Goal: Information Seeking & Learning: Learn about a topic

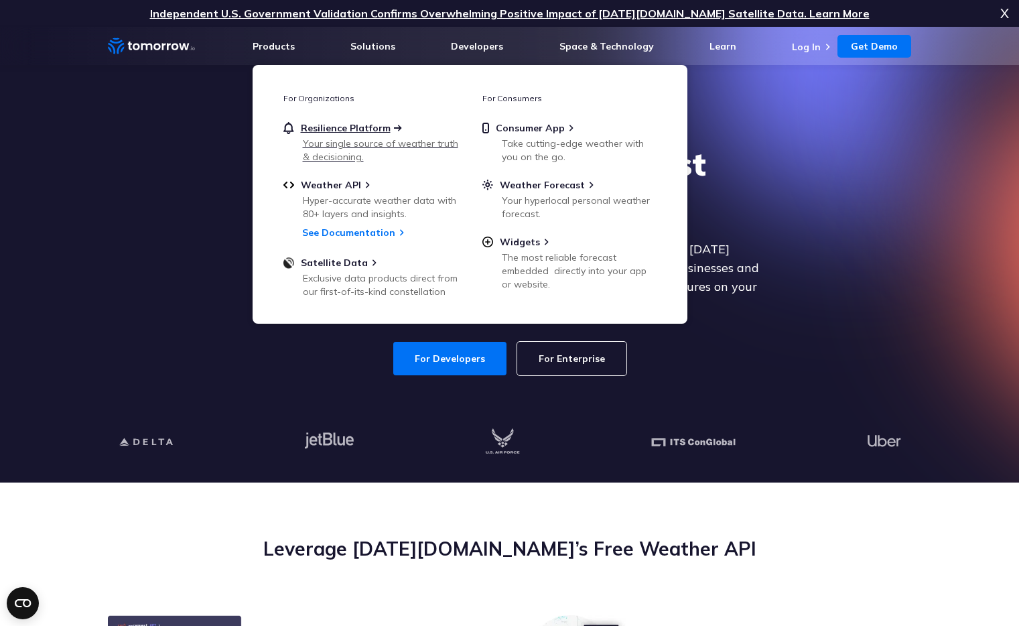
click at [361, 125] on span "Resilience Platform" at bounding box center [346, 128] width 90 height 12
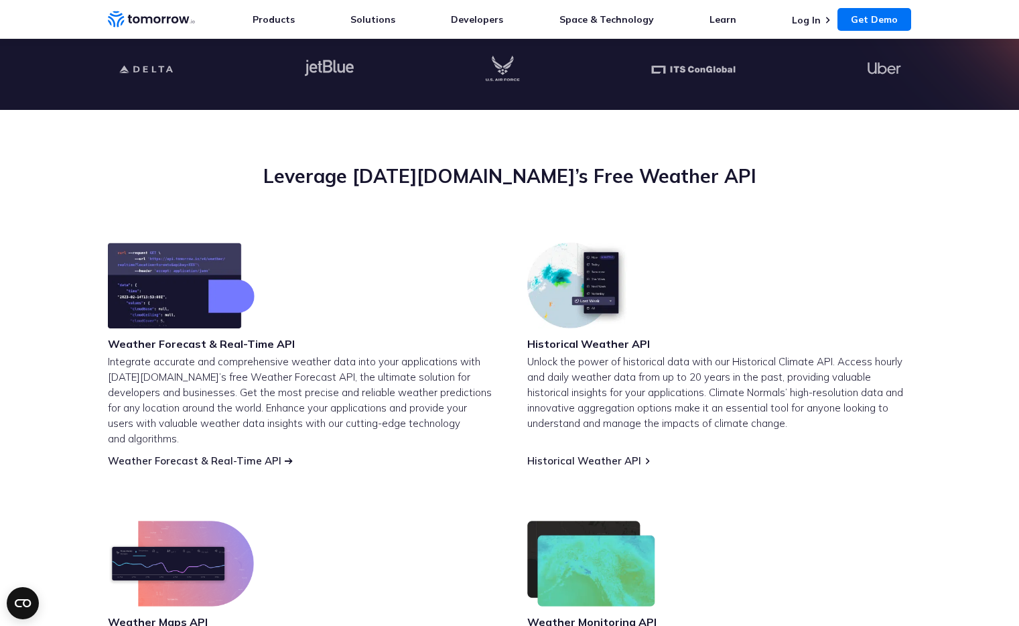
scroll to position [304, 0]
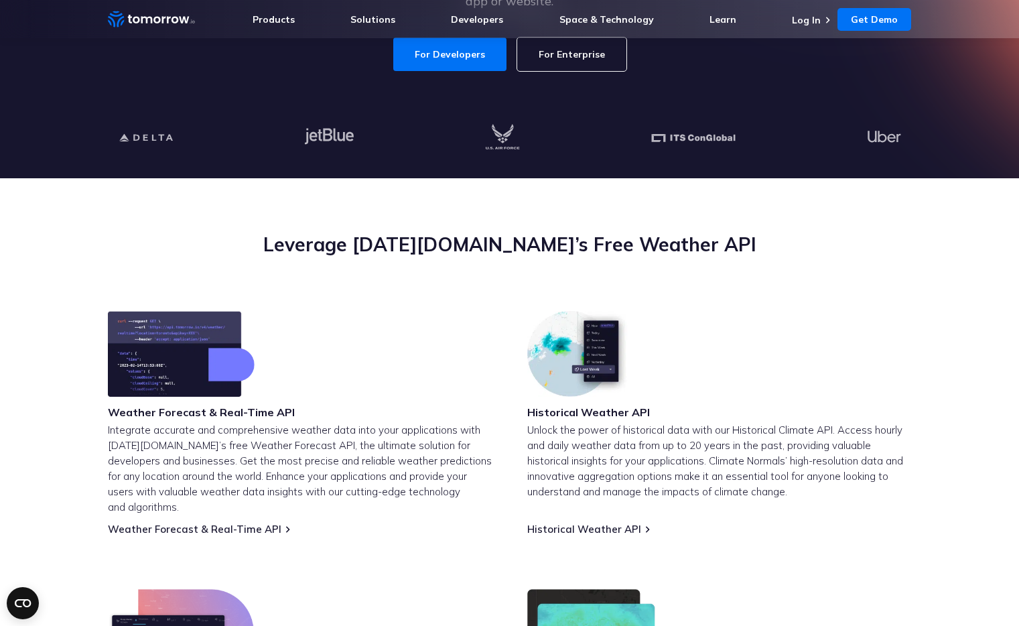
click at [158, 329] on img at bounding box center [181, 354] width 147 height 86
click at [222, 523] on link "Weather Forecast & Real-Time API" at bounding box center [195, 529] width 174 height 13
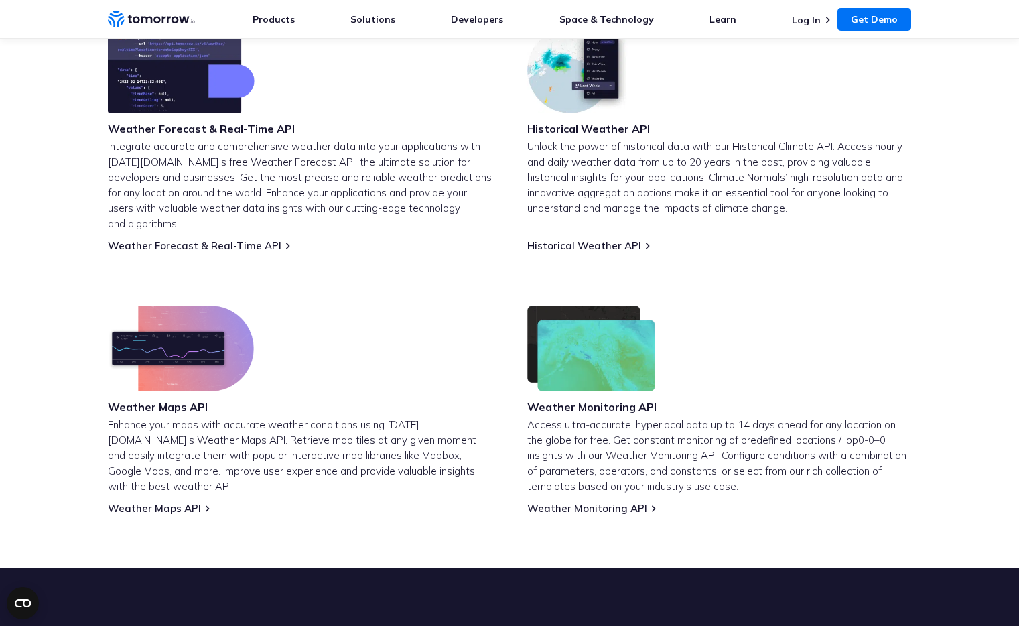
scroll to position [726, 0]
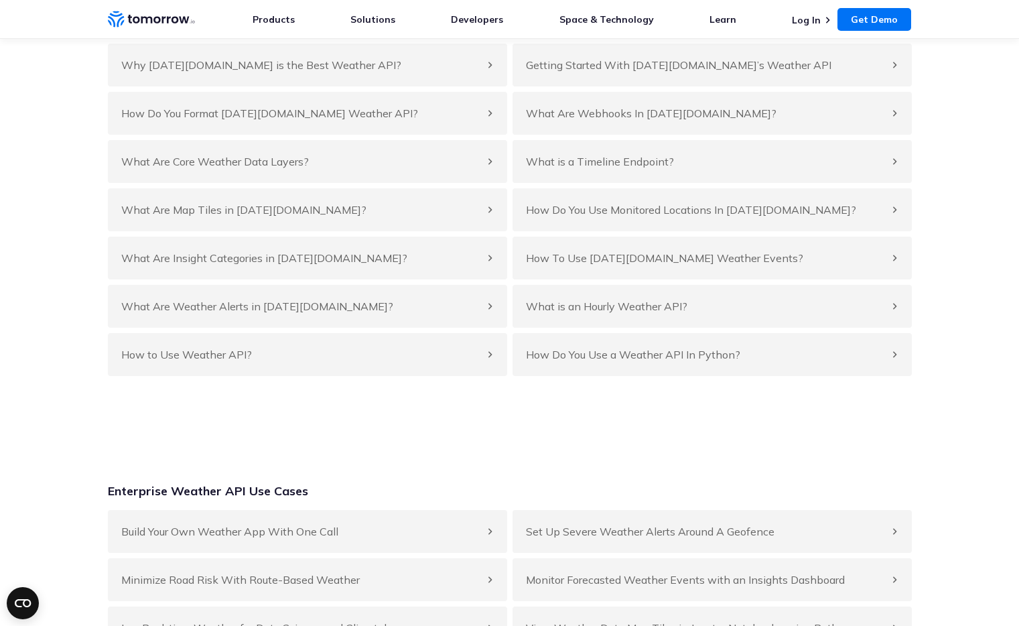
scroll to position [5220, 0]
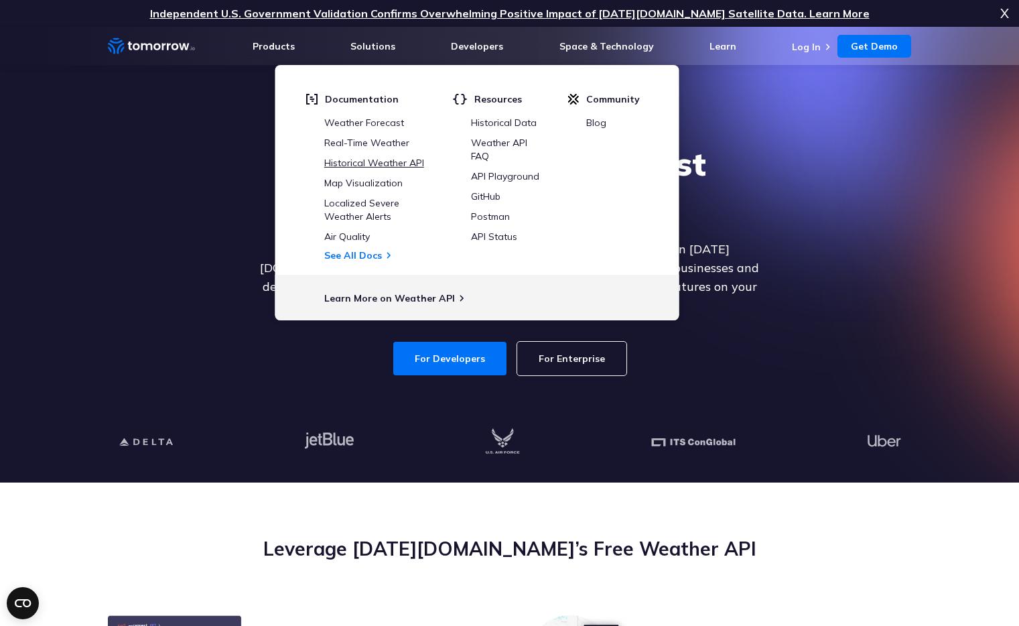
click at [381, 162] on link "Historical Weather API" at bounding box center [374, 163] width 100 height 12
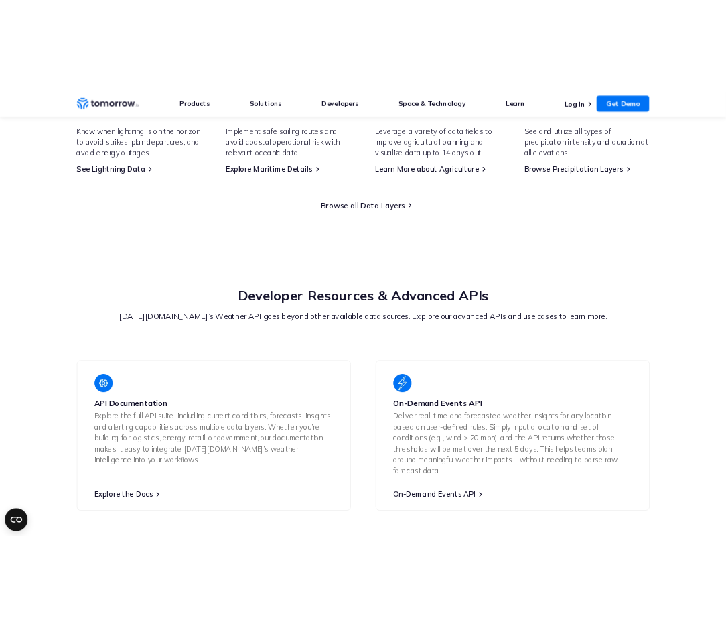
scroll to position [2573, 0]
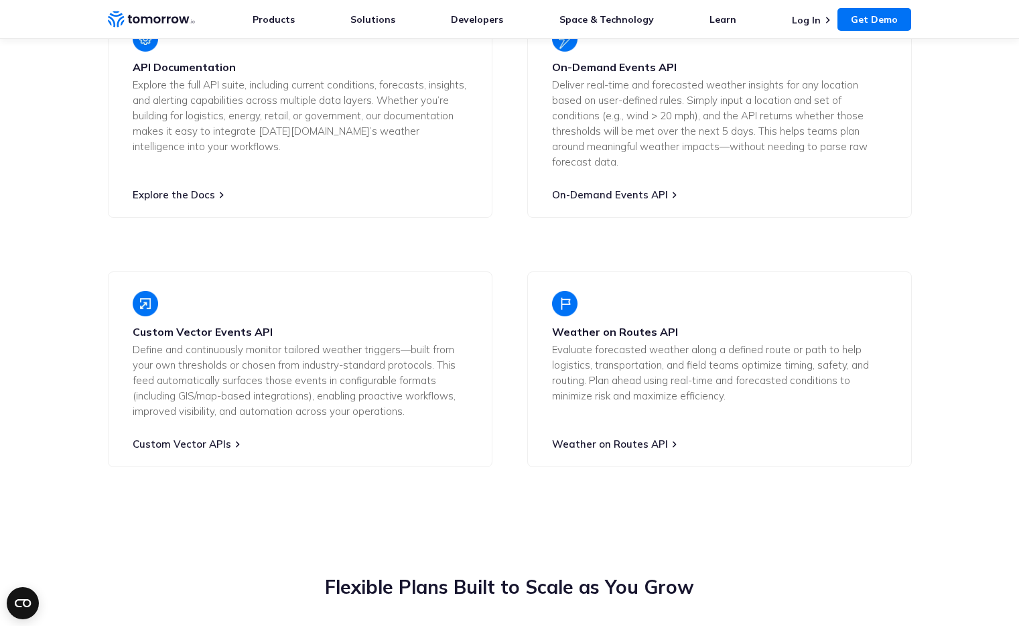
click at [265, 87] on p "Explore the full API suite, including current conditions, forecasts, insights, …" at bounding box center [300, 115] width 335 height 77
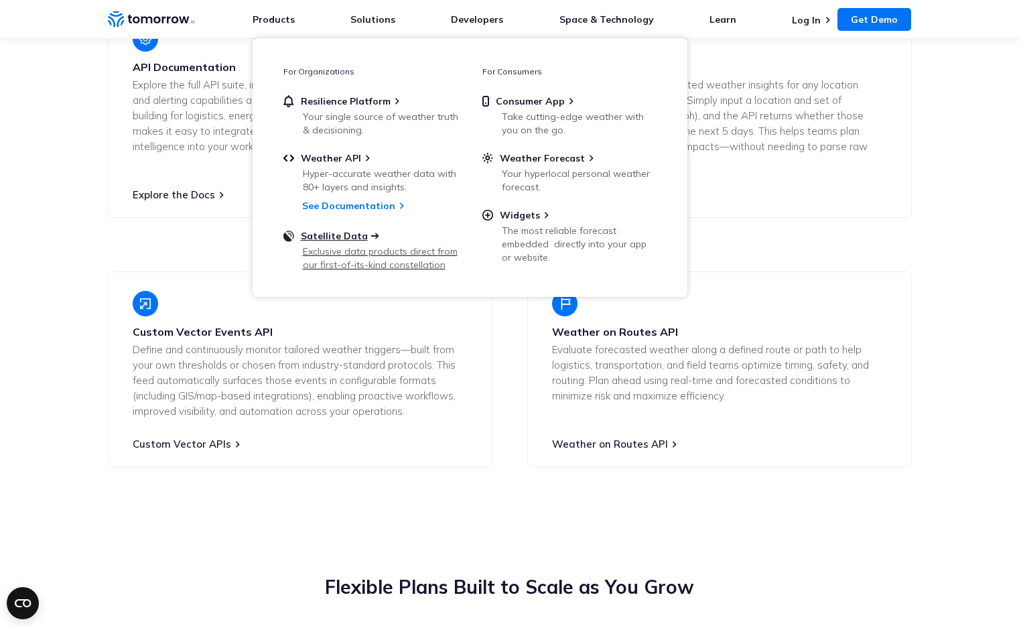
click at [344, 235] on span "Satellite Data" at bounding box center [334, 236] width 67 height 12
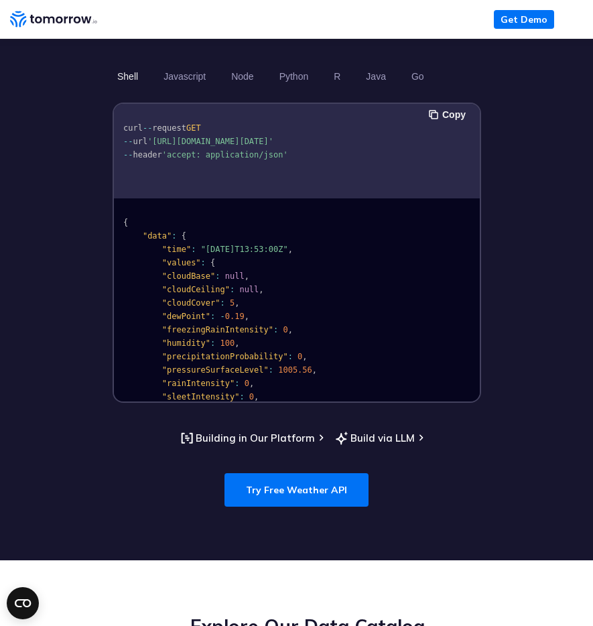
scroll to position [0, 0]
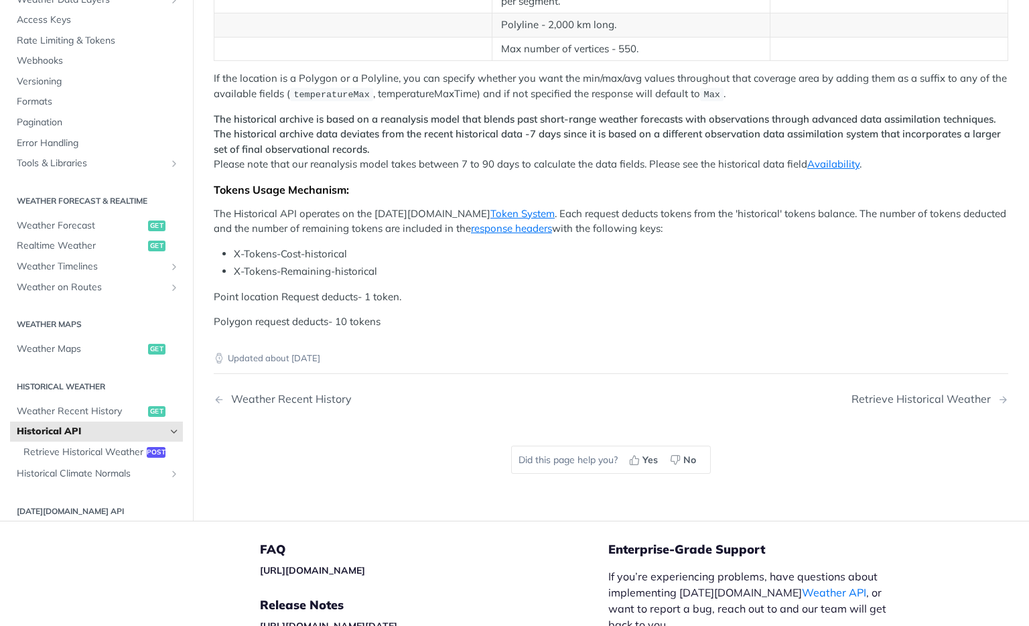
scroll to position [767, 0]
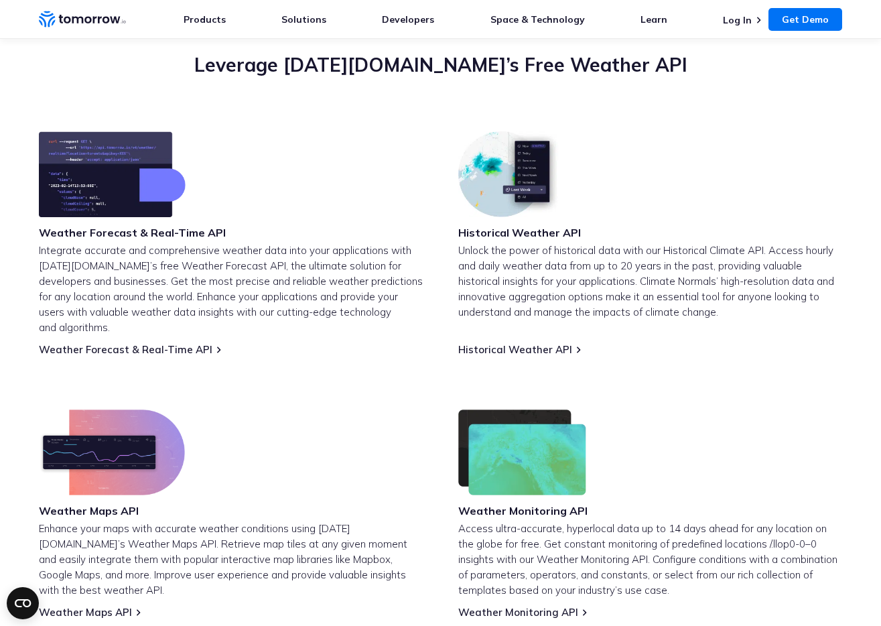
scroll to position [448, 0]
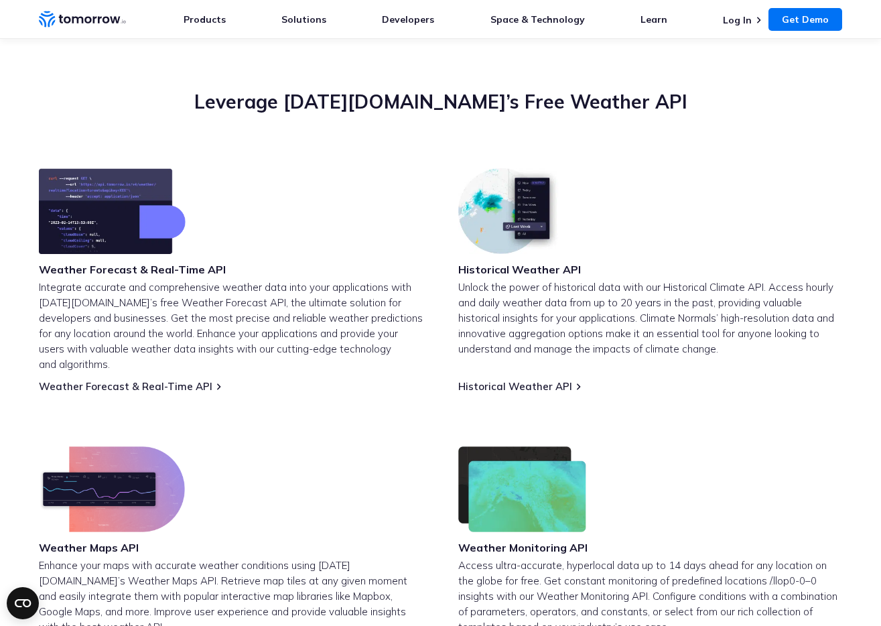
click at [514, 263] on h3 "Historical Weather API" at bounding box center [519, 269] width 123 height 15
click at [517, 380] on link "Historical Weather API" at bounding box center [515, 386] width 114 height 13
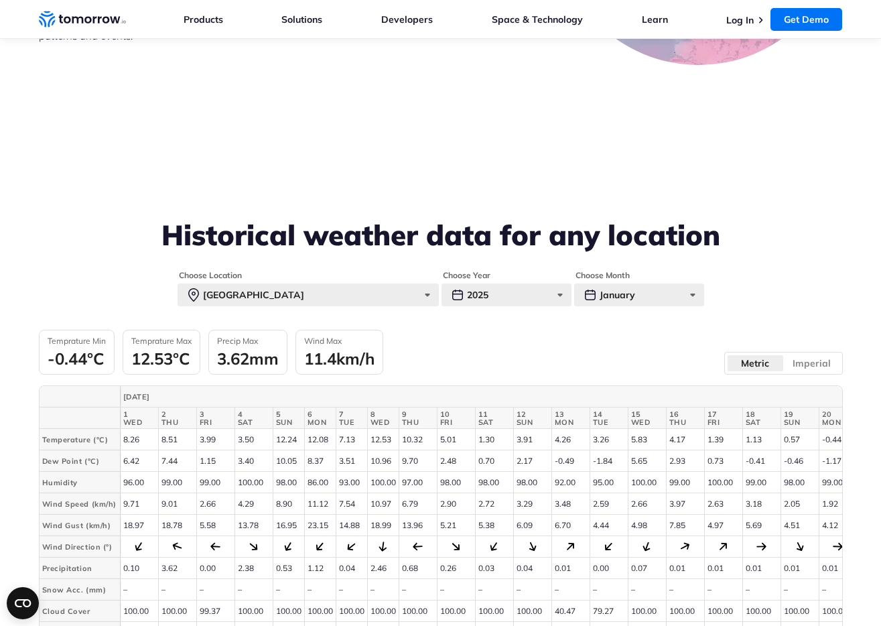
scroll to position [2988, 0]
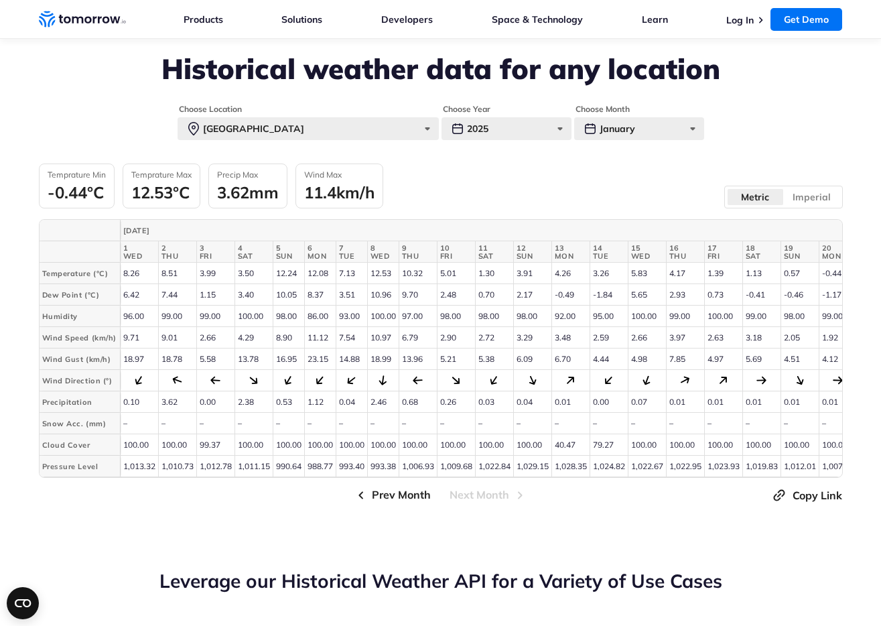
click at [371, 504] on button "Prev Month" at bounding box center [392, 495] width 86 height 18
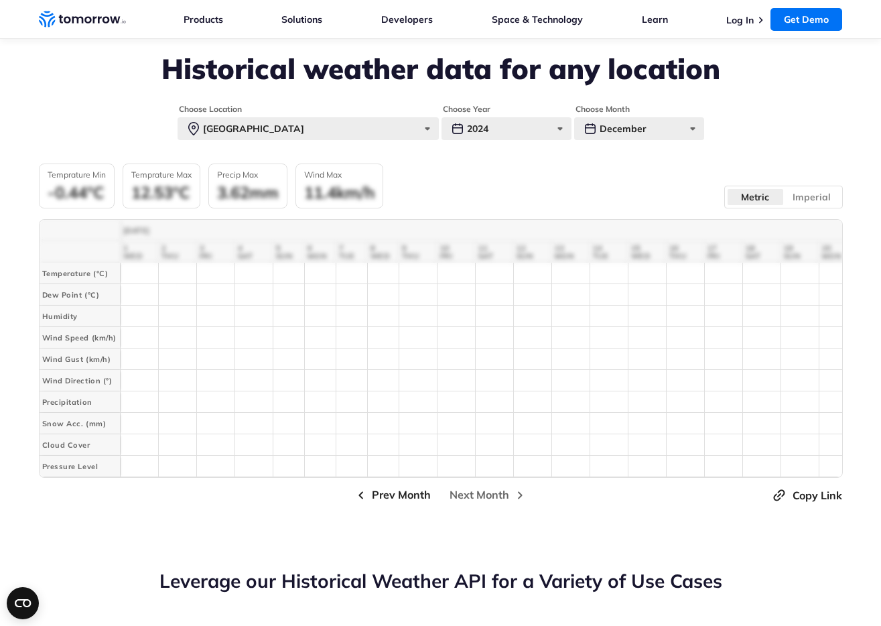
click at [376, 503] on span "Prev Month" at bounding box center [401, 495] width 59 height 17
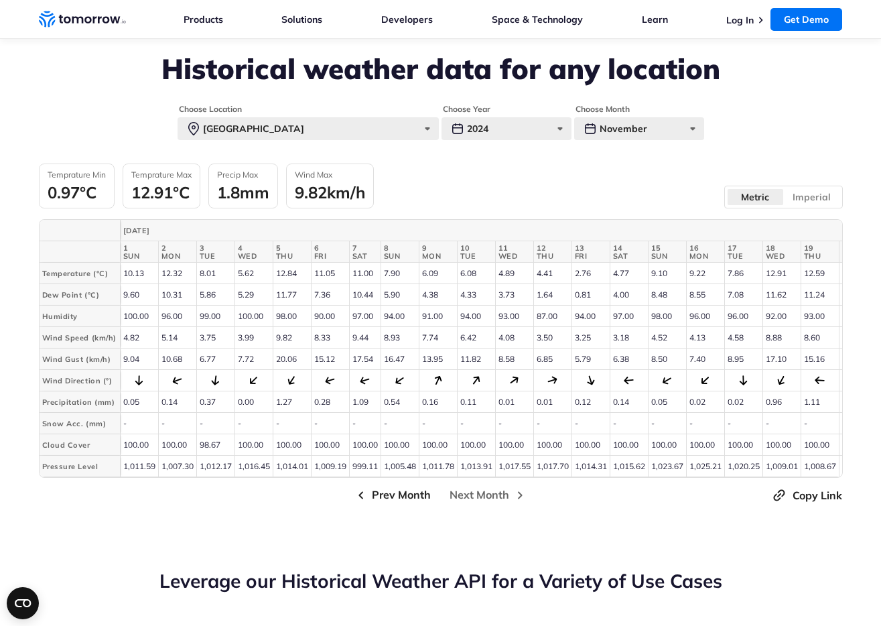
click at [376, 503] on span "Prev Month" at bounding box center [401, 495] width 59 height 17
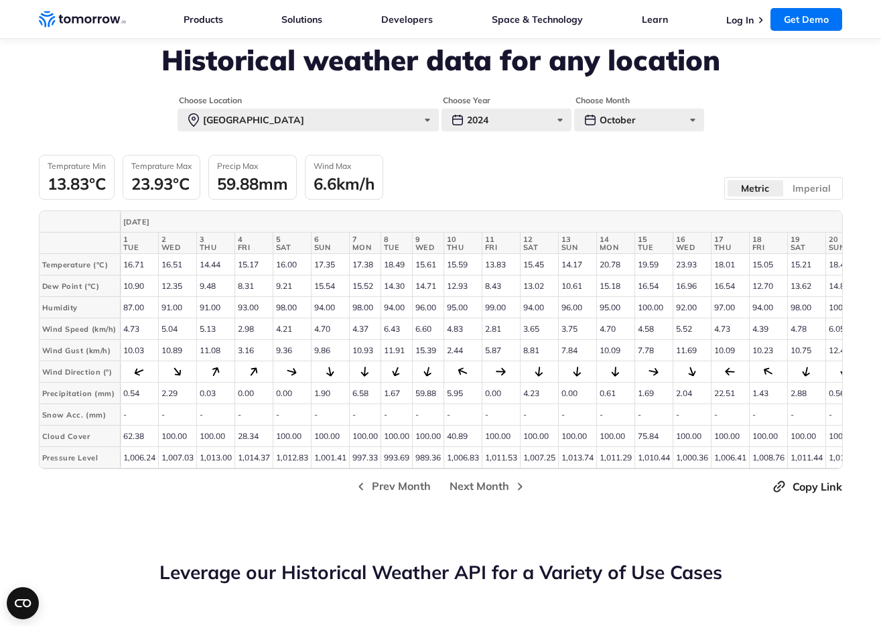
scroll to position [2927, 0]
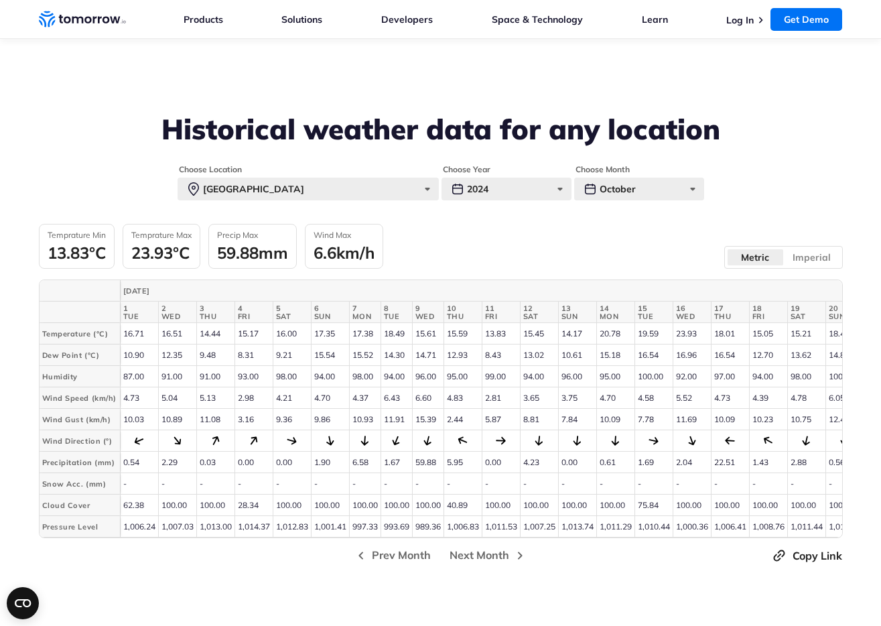
click at [153, 253] on div "23.93°C" at bounding box center [161, 253] width 60 height 20
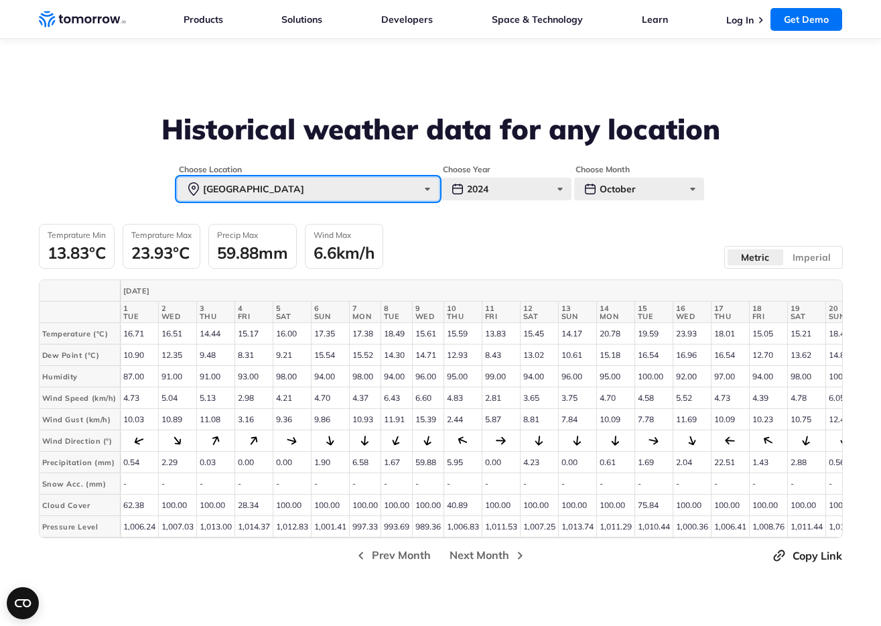
click at [314, 189] on div "Paris" at bounding box center [308, 189] width 261 height 23
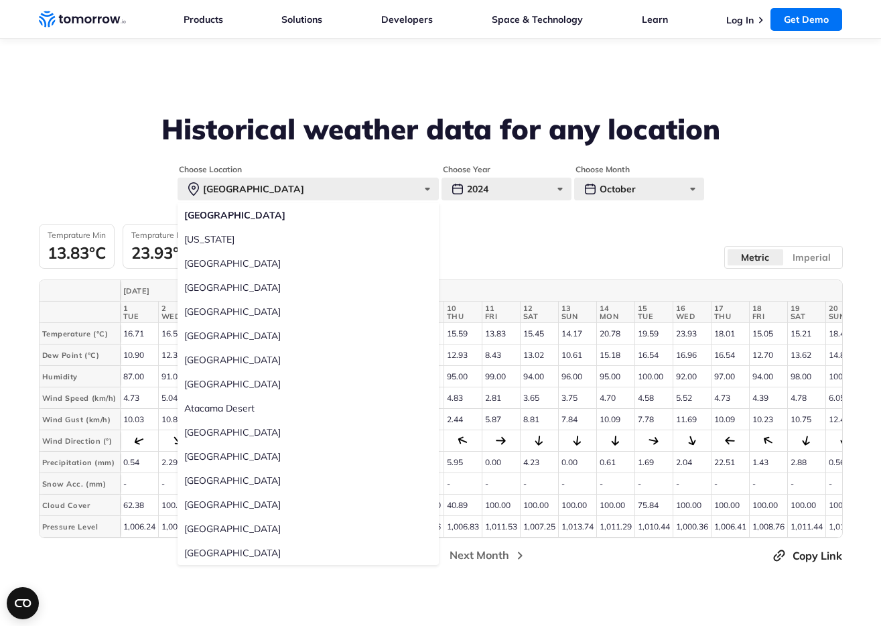
click at [529, 236] on div "Temprature Min 13.83°C Temprature Max 23.93°C Precip Max 59.88mm Wind Max 6.6km…" at bounding box center [441, 246] width 804 height 45
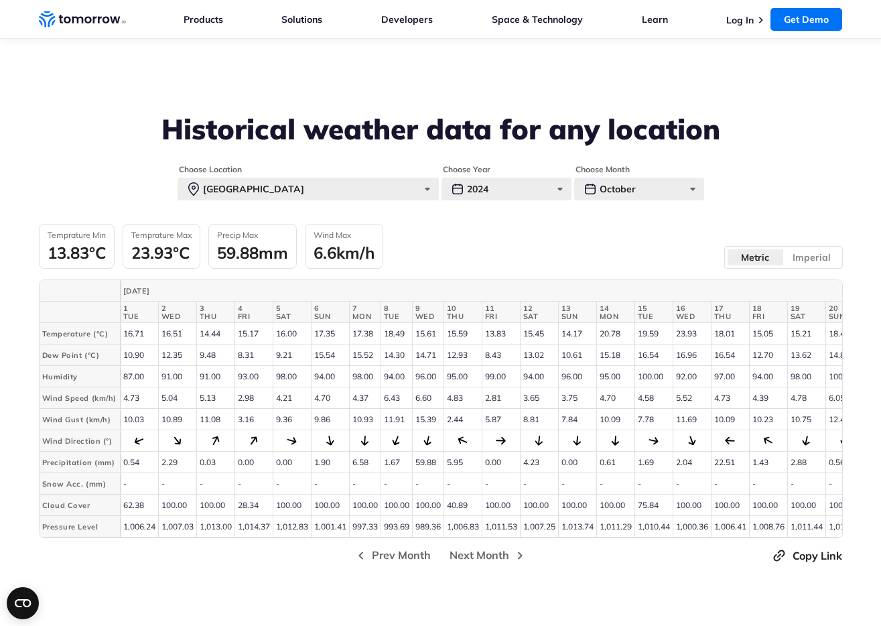
drag, startPoint x: 506, startPoint y: 168, endPoint x: 515, endPoint y: 188, distance: 21.9
click at [506, 168] on fieldset "Choose Year 2024 2025 2024 2023 2022 2021 2020" at bounding box center [507, 182] width 130 height 36
click at [515, 190] on div "2024" at bounding box center [507, 189] width 130 height 23
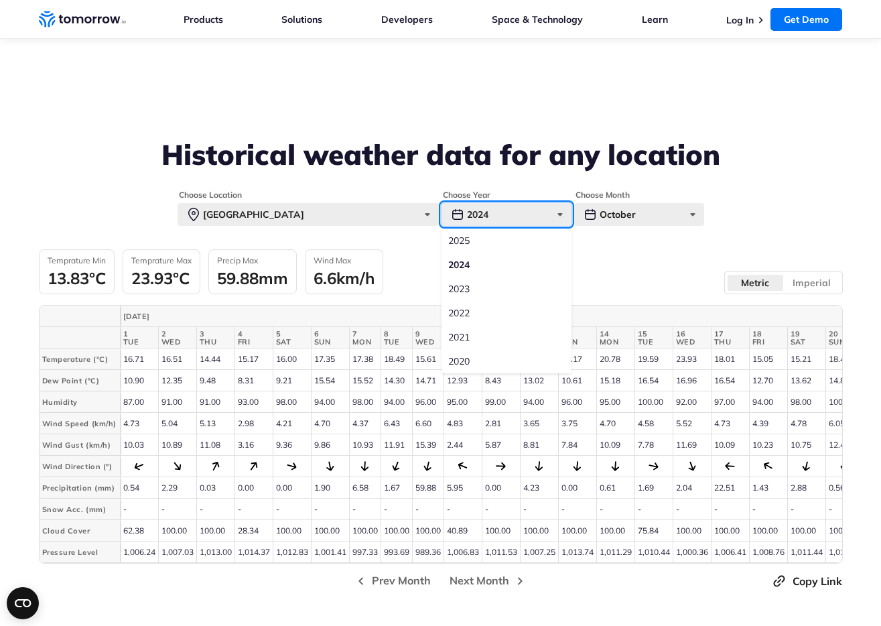
scroll to position [2833, 0]
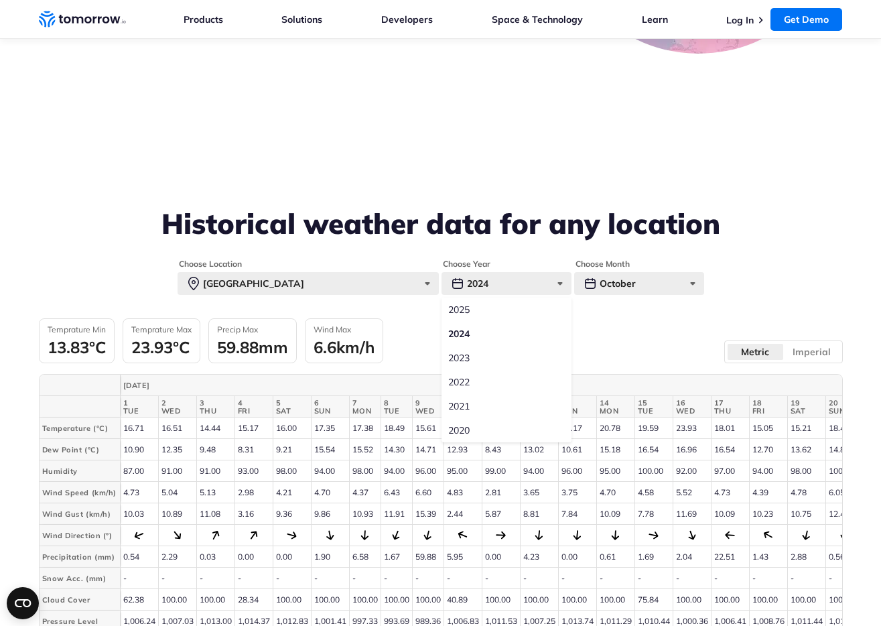
click at [624, 305] on div "Choose Location Paris Paris New York Tokyo Sao Paulo Sydney Mumbai Dubai Mexico…" at bounding box center [441, 464] width 804 height 411
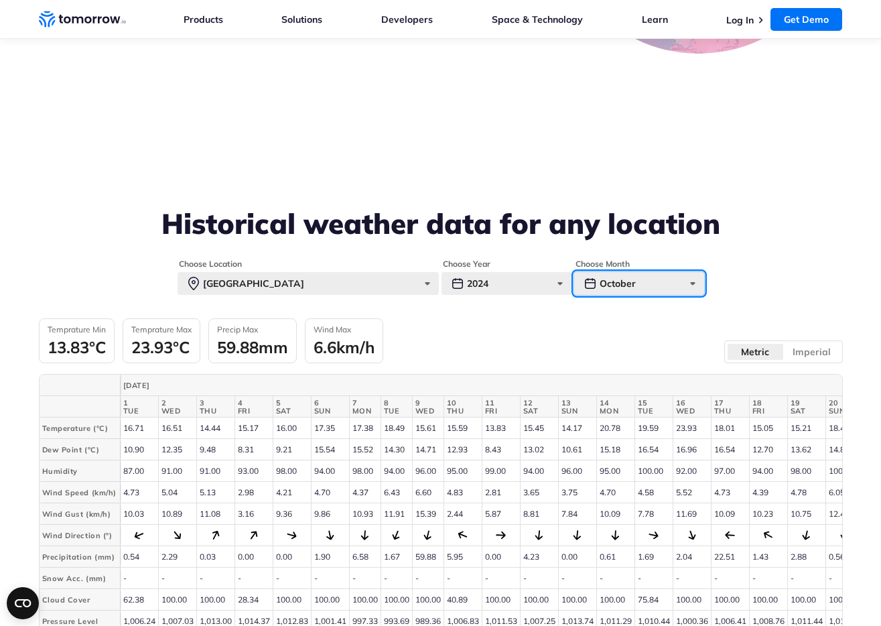
click at [629, 290] on div "October" at bounding box center [639, 283] width 130 height 23
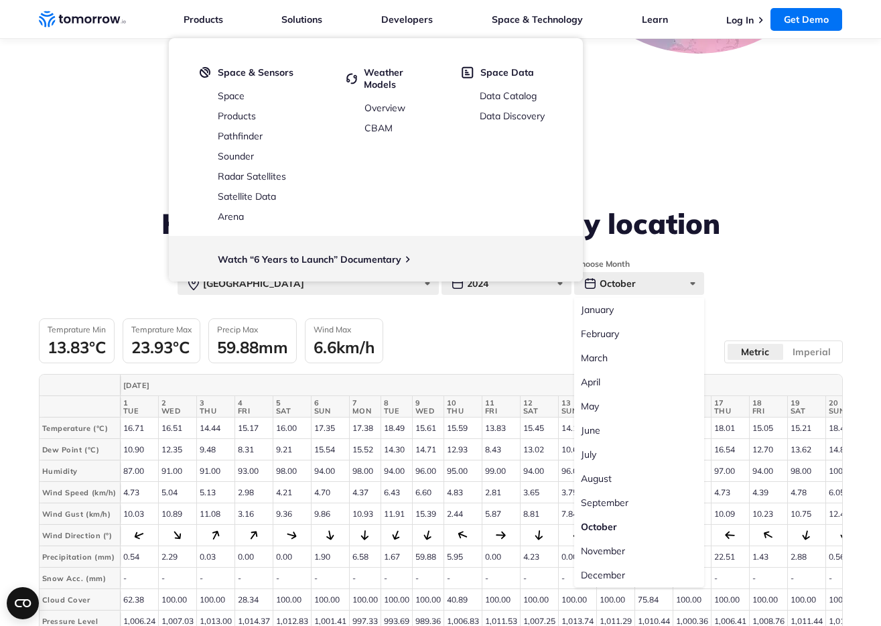
click at [771, 281] on form "Choose Location Paris Paris New York Tokyo Sao Paulo Sydney Mumbai Dubai Mexico…" at bounding box center [441, 277] width 804 height 36
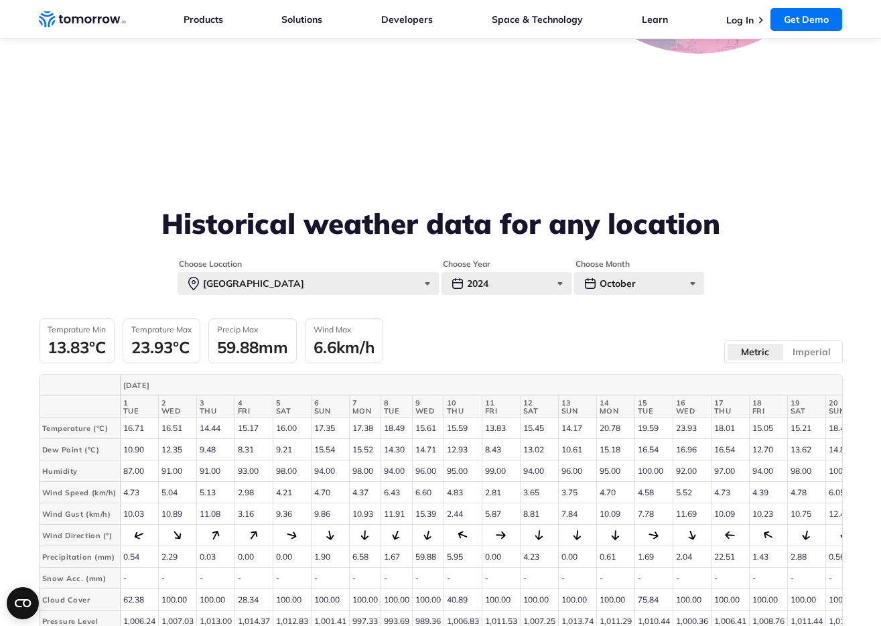
click at [588, 347] on div "Temprature Min 13.83°C Temprature Max 23.93°C Precip Max 59.88mm Wind Max 6.6km…" at bounding box center [441, 340] width 804 height 45
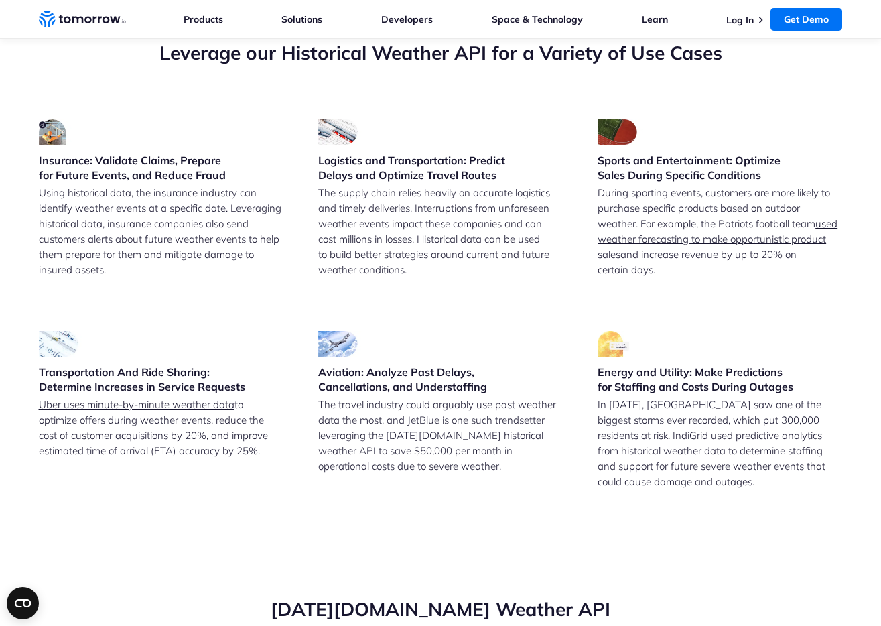
scroll to position [3076, 0]
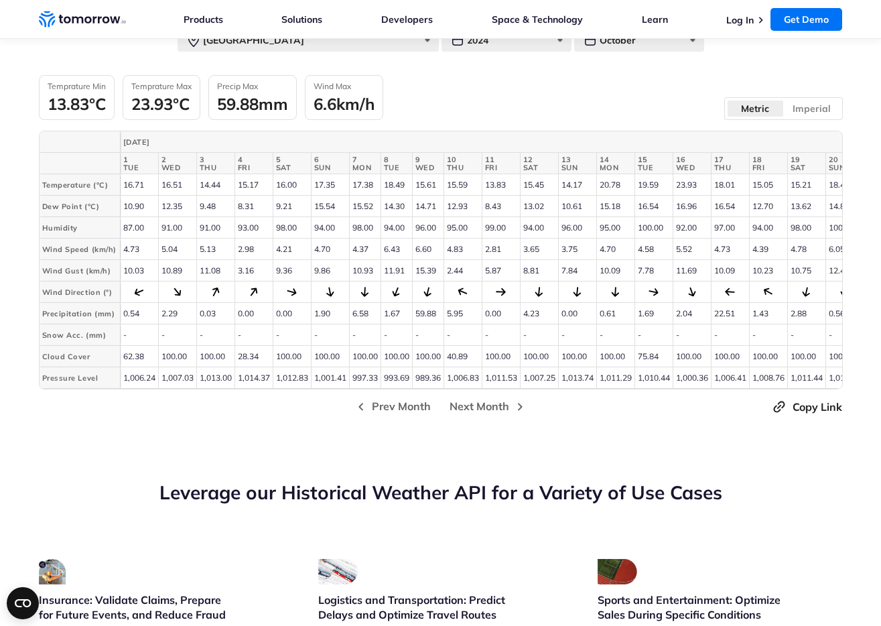
click at [265, 104] on div "59.88mm" at bounding box center [252, 104] width 71 height 20
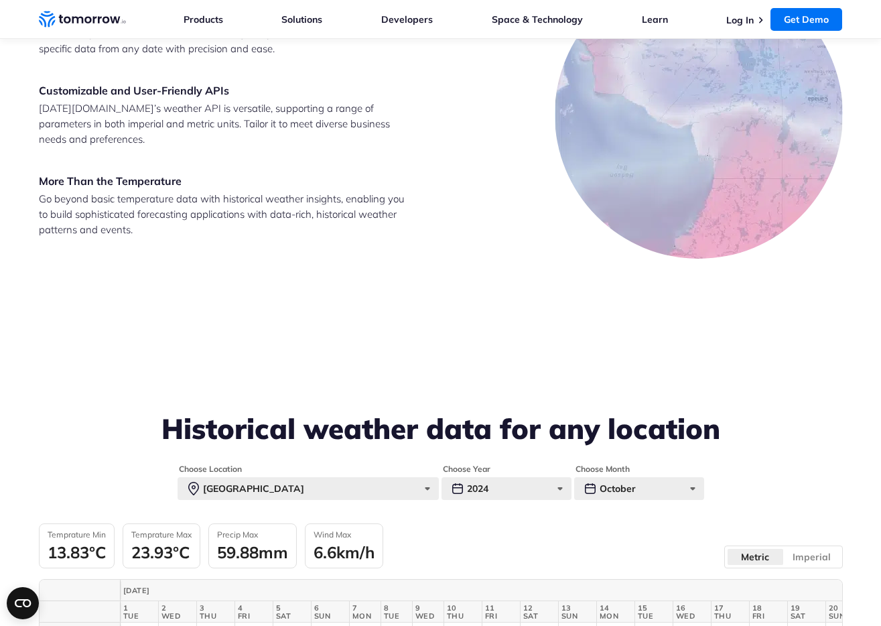
scroll to position [2801, 0]
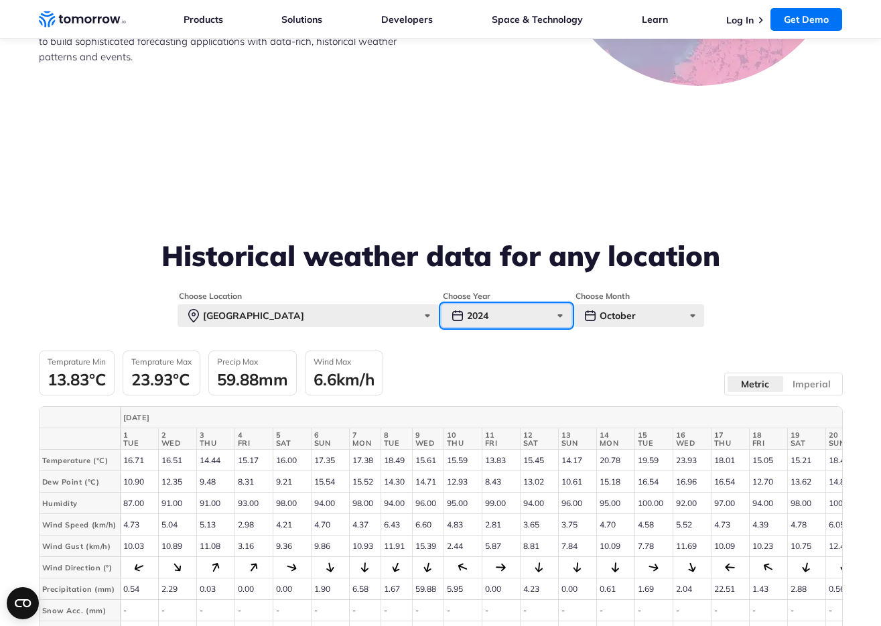
click at [527, 323] on div "2024" at bounding box center [507, 315] width 130 height 23
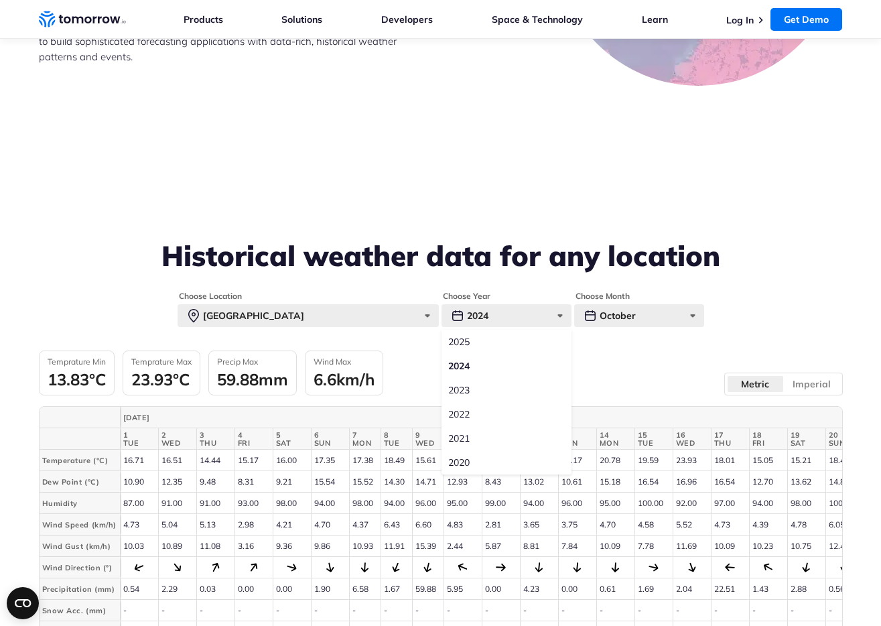
click at [472, 440] on label "2021" at bounding box center [507, 438] width 130 height 24
click at [0, 0] on input "2021" at bounding box center [0, 0] width 0 height 0
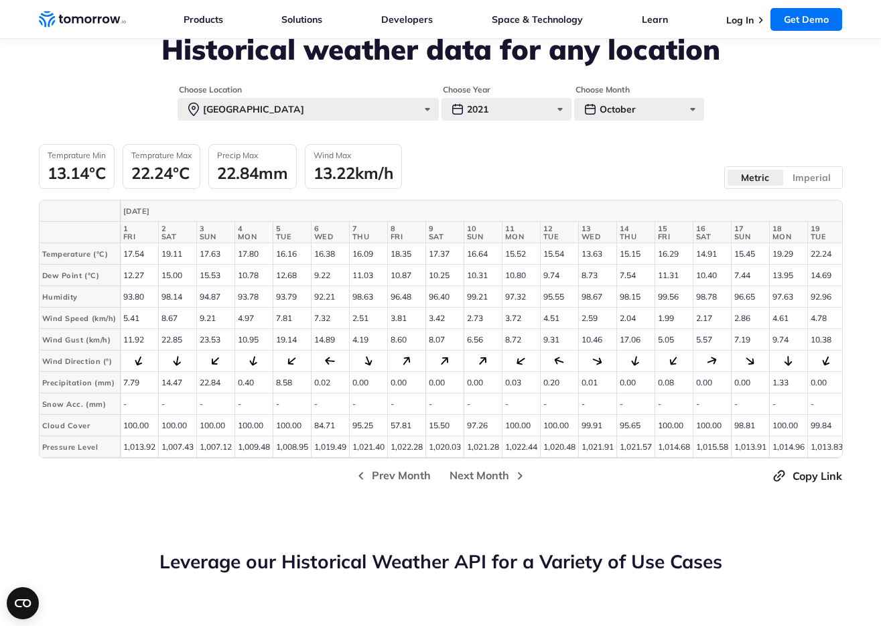
scroll to position [3016, 0]
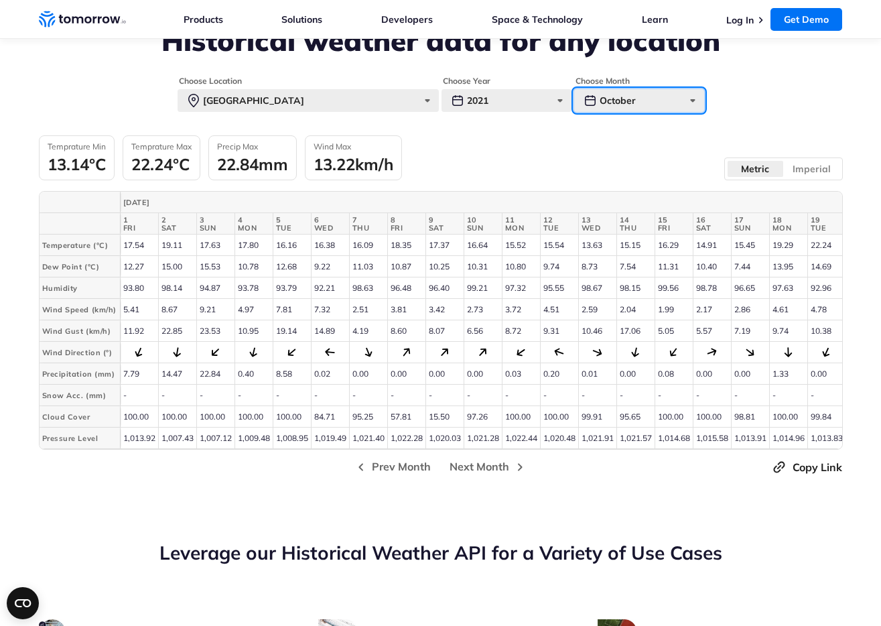
click at [643, 105] on div "October" at bounding box center [639, 100] width 130 height 23
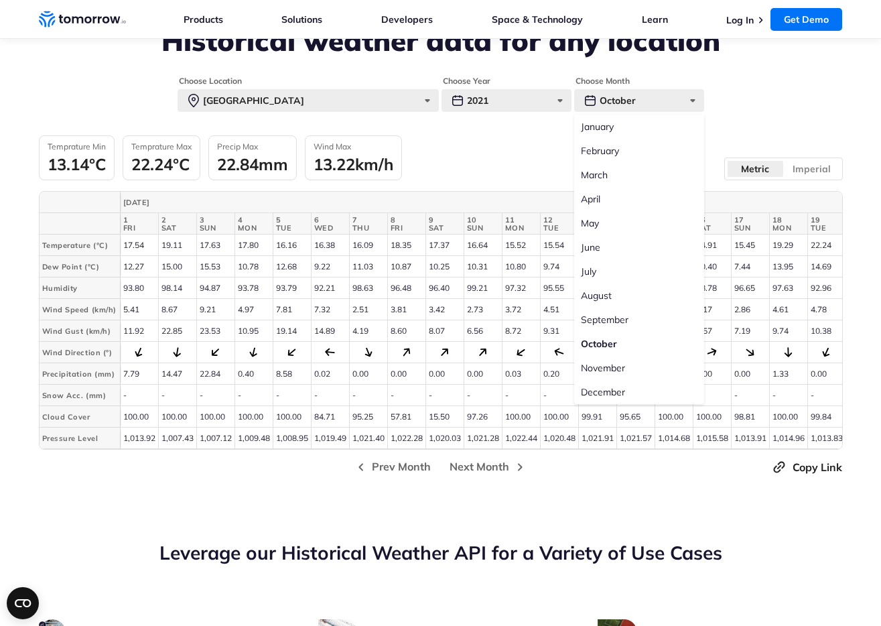
click at [615, 390] on label "December" at bounding box center [639, 392] width 130 height 24
click at [0, 0] on input "December" at bounding box center [0, 0] width 0 height 0
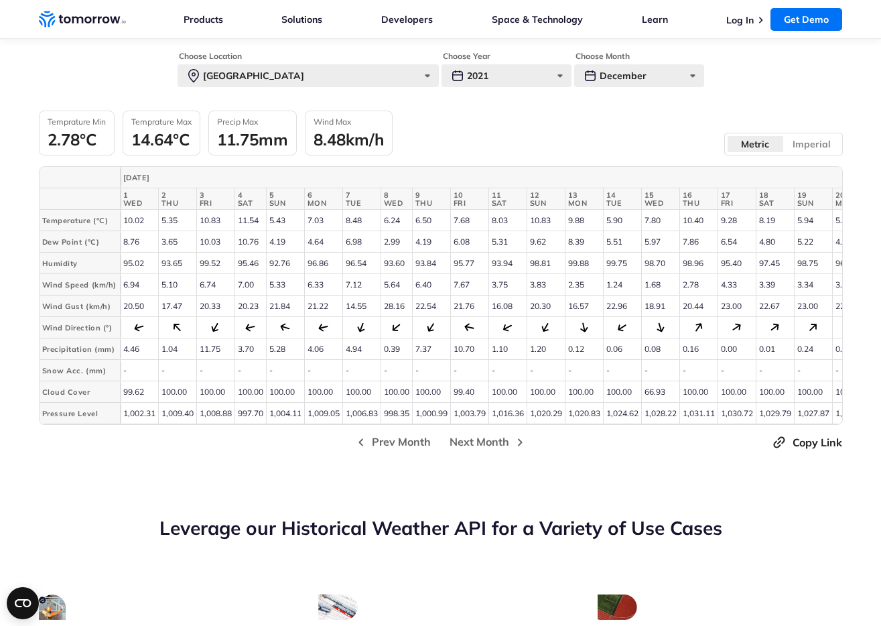
scroll to position [2972, 0]
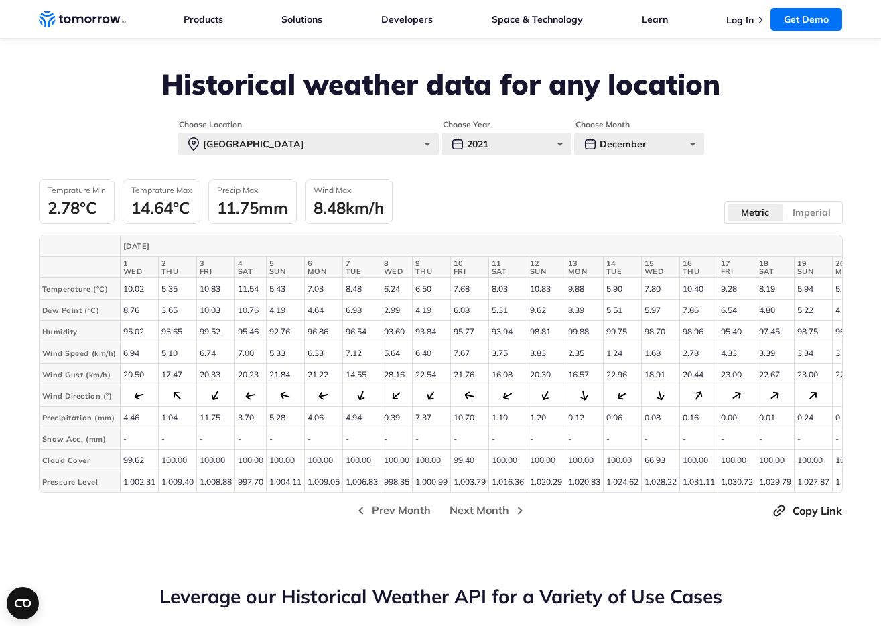
click at [816, 519] on span "Copy Link" at bounding box center [818, 511] width 50 height 16
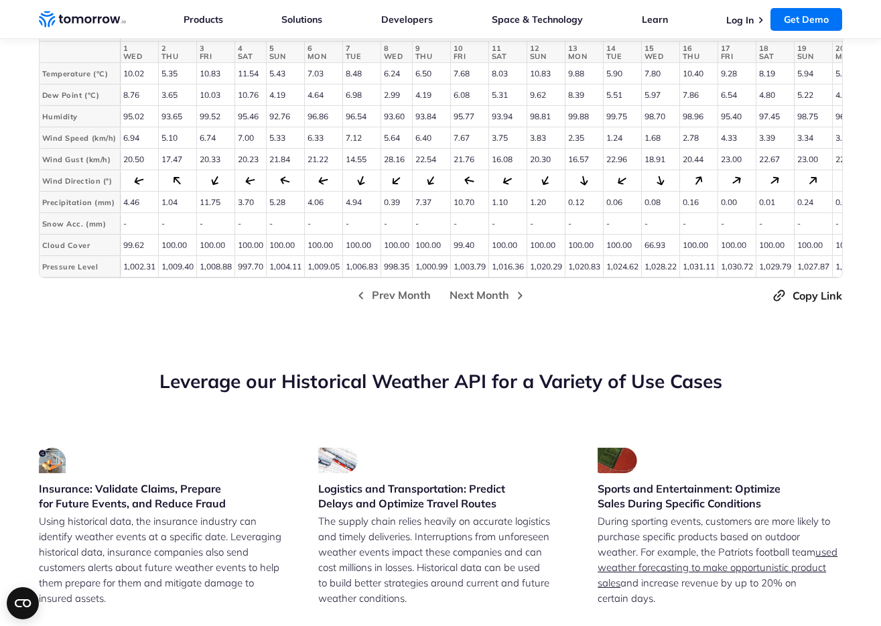
scroll to position [3256, 0]
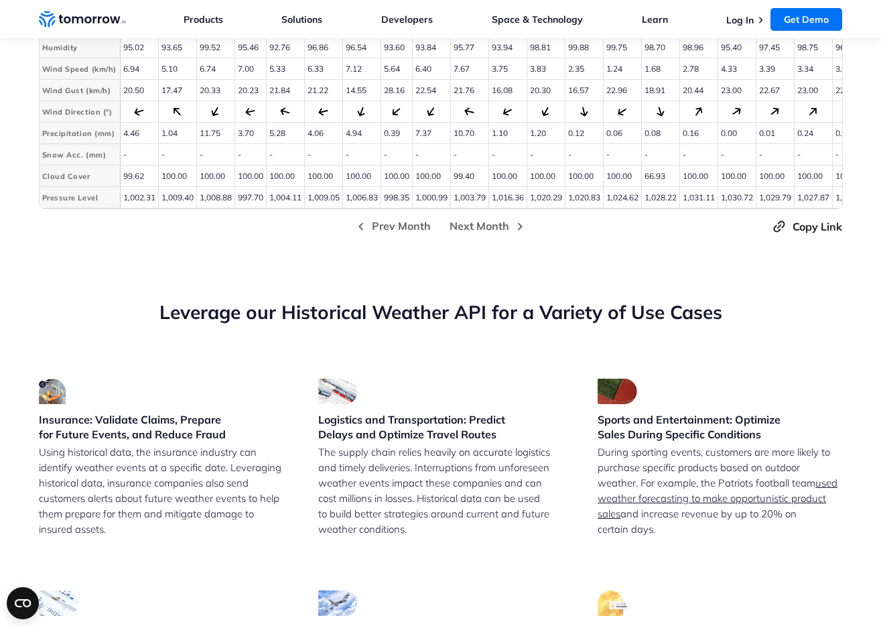
click at [468, 339] on div "Leverage our Historical Weather API for a Variety of Use Cases" at bounding box center [441, 339] width 804 height 79
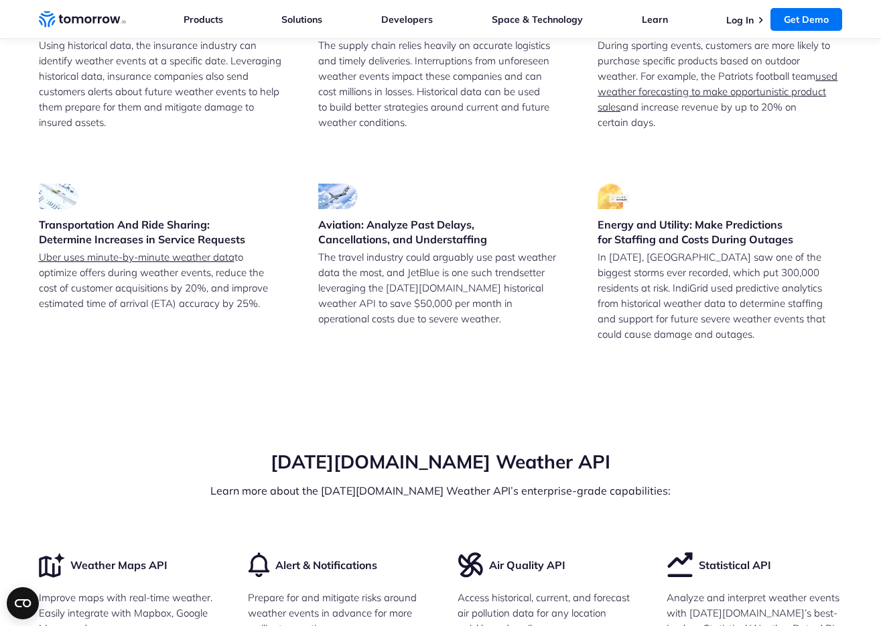
scroll to position [3889, 0]
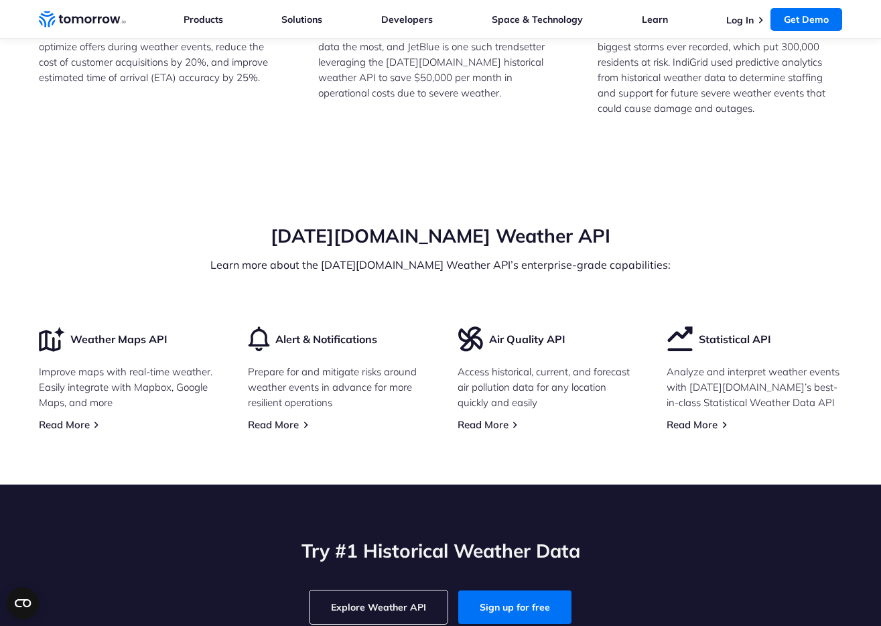
click at [266, 249] on h2 "Tomorrow.io Weather API" at bounding box center [441, 235] width 804 height 25
click at [688, 431] on link "Read More" at bounding box center [692, 424] width 51 height 13
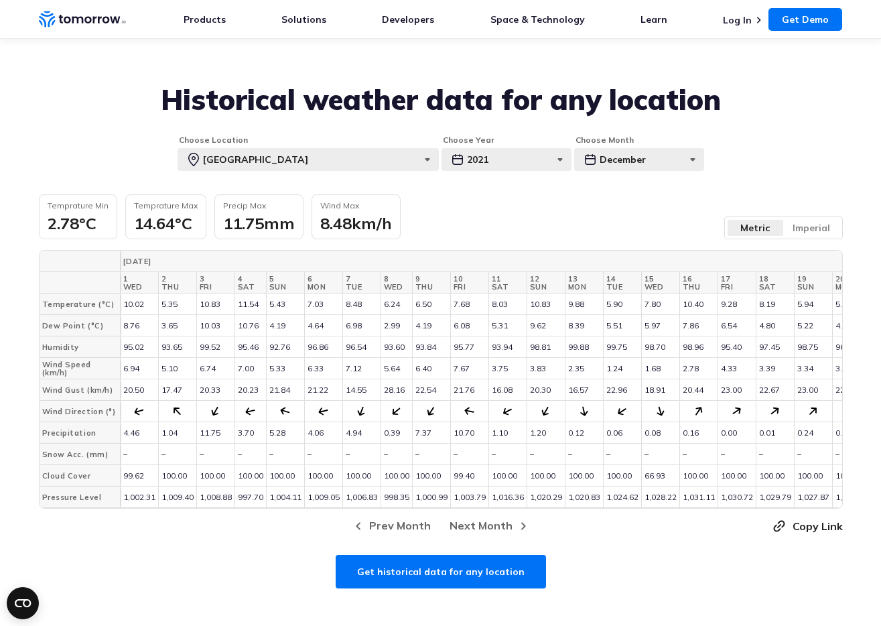
scroll to position [509, 0]
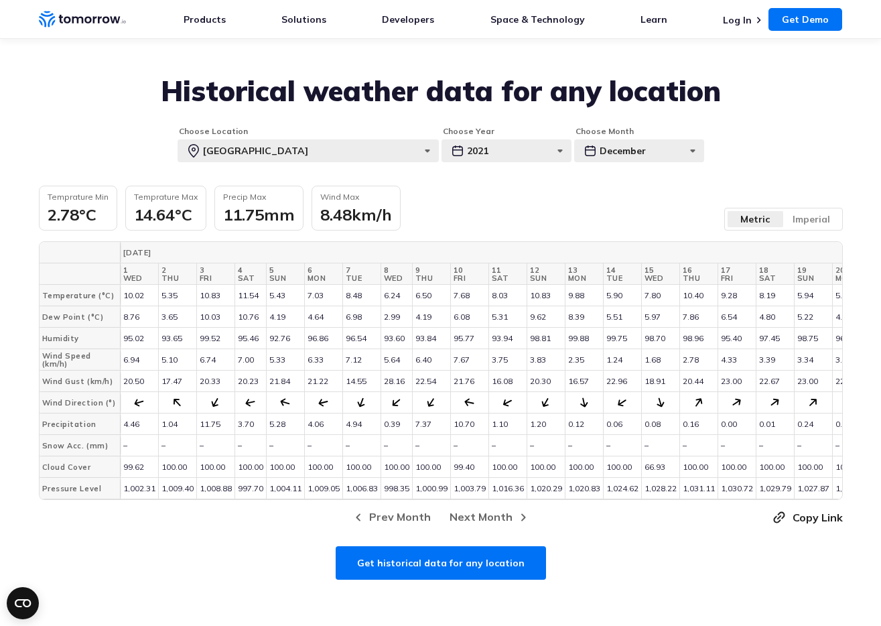
click at [89, 220] on div "2.78°C" at bounding box center [78, 214] width 61 height 20
click at [807, 218] on label "Imperial" at bounding box center [811, 218] width 57 height 17
click at [0, 0] on input "Imperial" at bounding box center [0, 0] width 0 height 0
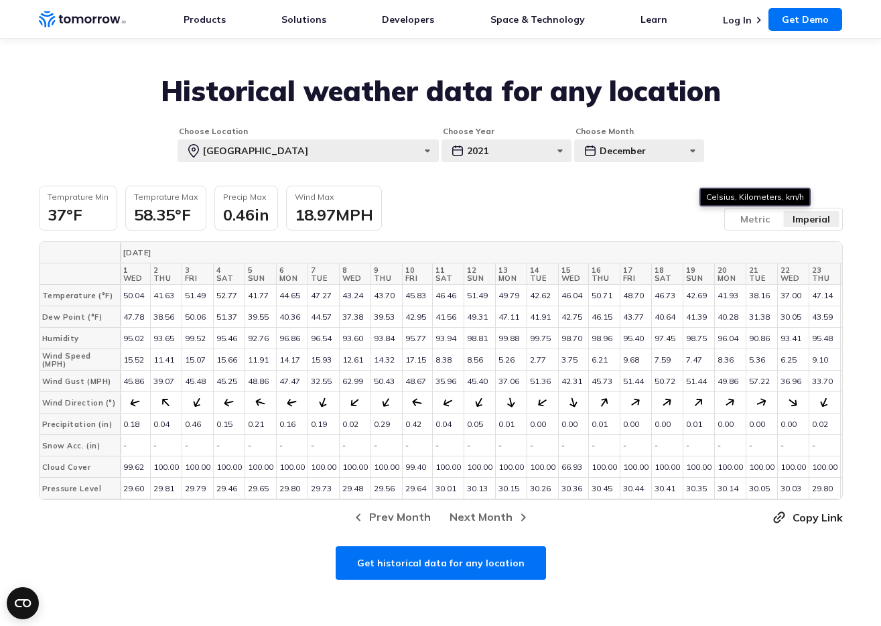
click at [767, 221] on label "Metric" at bounding box center [755, 218] width 57 height 17
click at [0, 0] on input "Metric" at bounding box center [0, 0] width 0 height 0
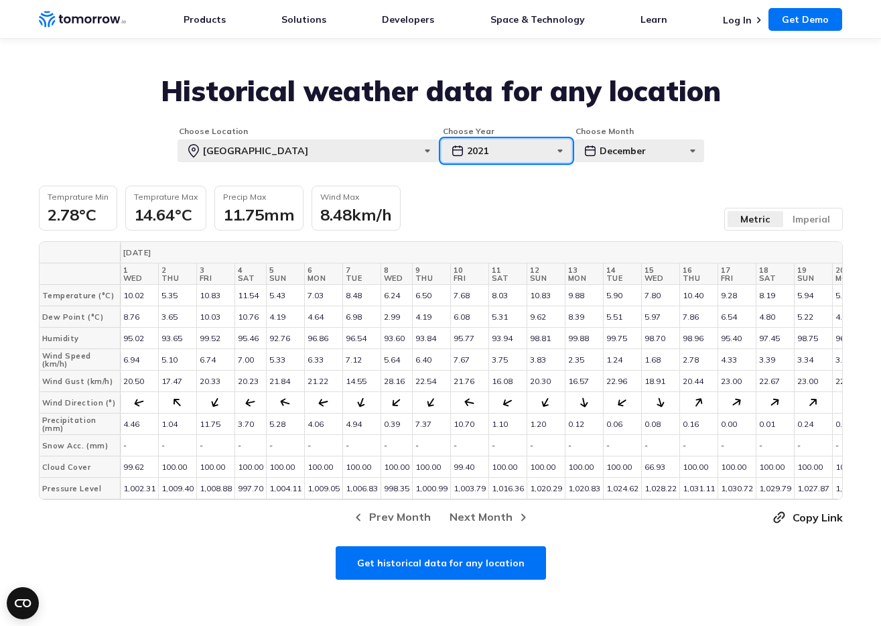
click at [515, 145] on div "2021" at bounding box center [507, 150] width 130 height 23
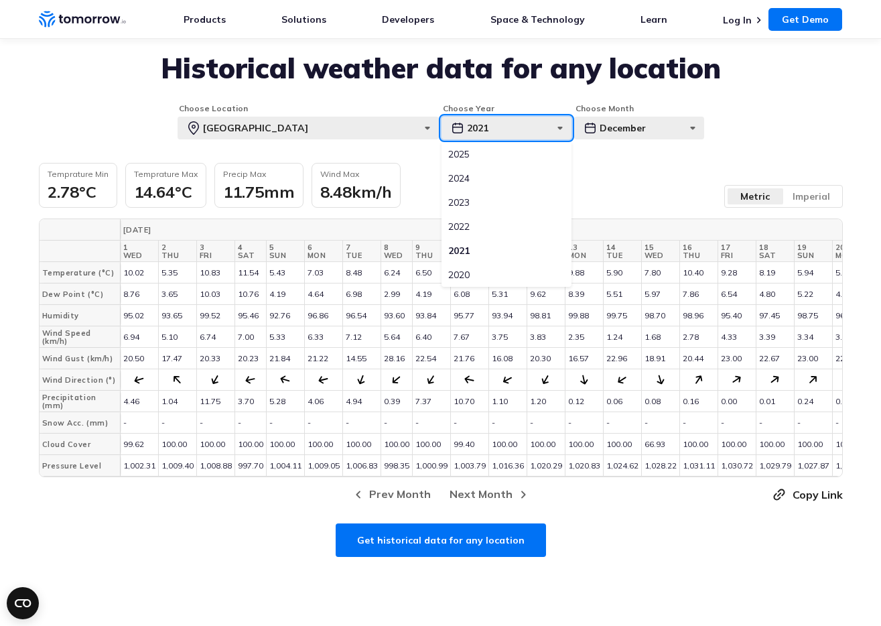
scroll to position [462, 0]
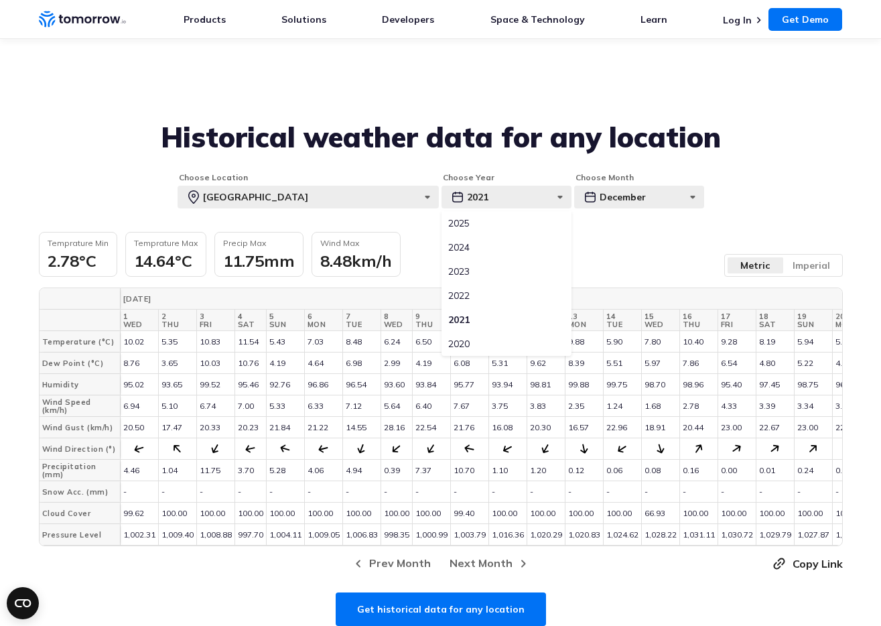
click at [483, 350] on label "2020" at bounding box center [507, 344] width 130 height 24
click at [0, 0] on input "2020" at bounding box center [0, 0] width 0 height 0
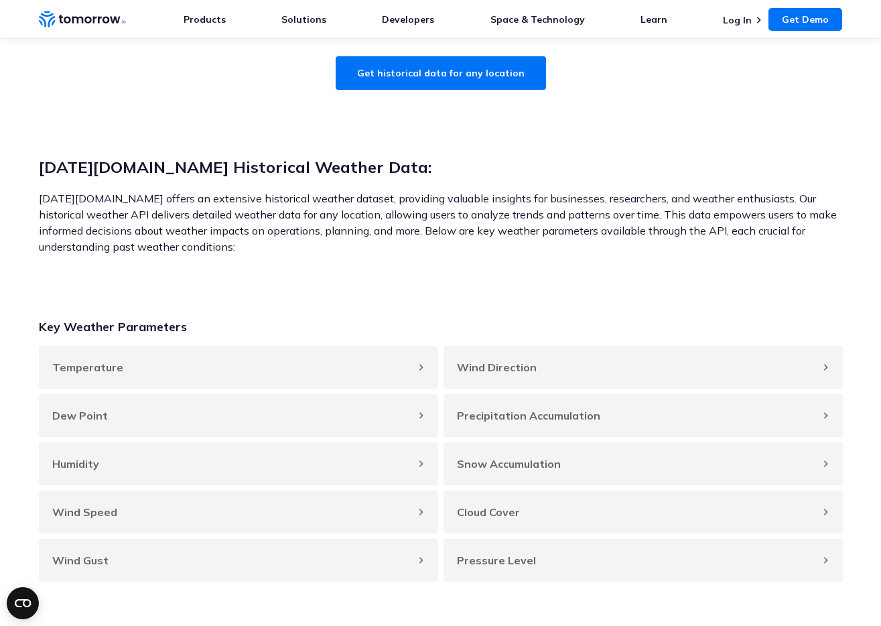
scroll to position [1068, 0]
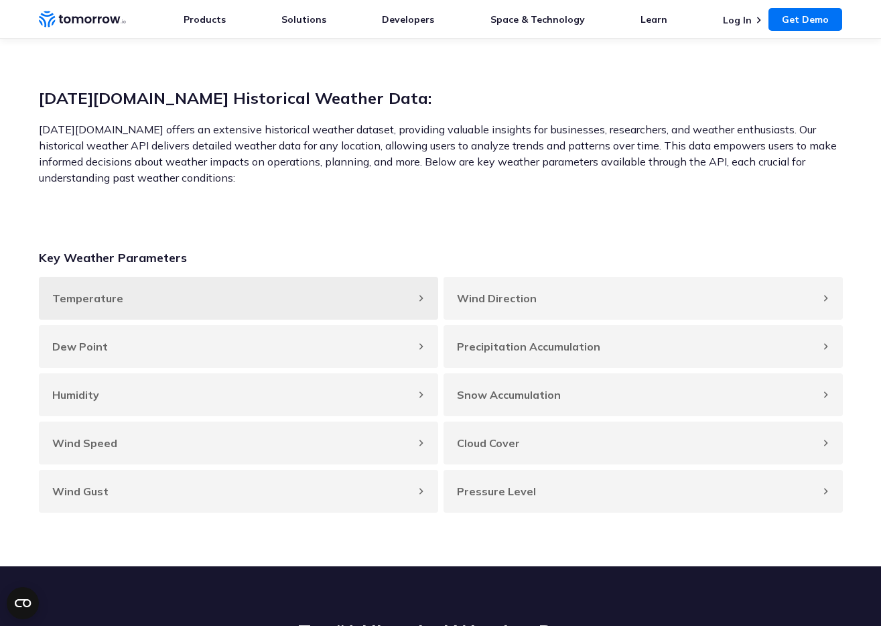
click at [251, 306] on h4 "Temperature" at bounding box center [231, 298] width 359 height 16
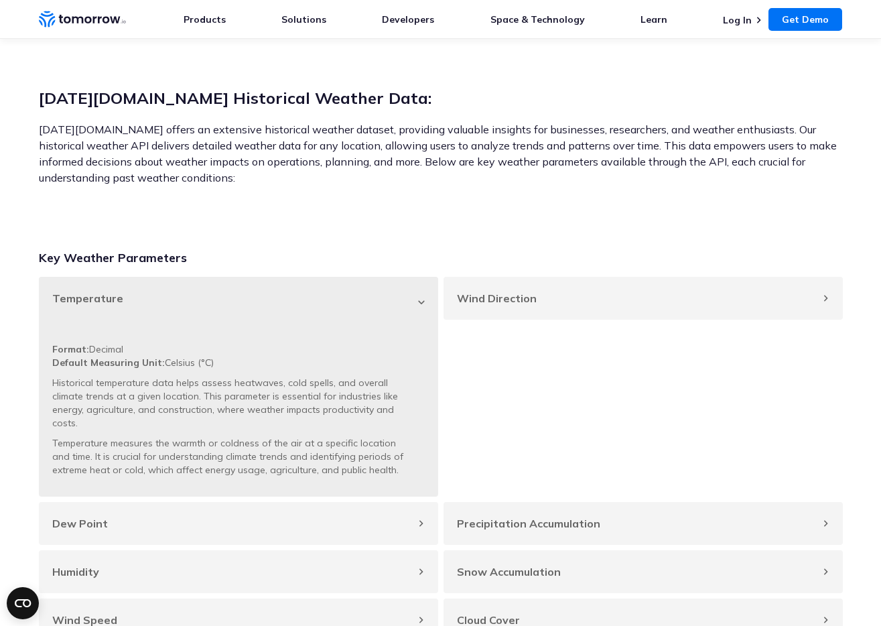
click at [251, 306] on h4 "Temperature" at bounding box center [231, 298] width 359 height 16
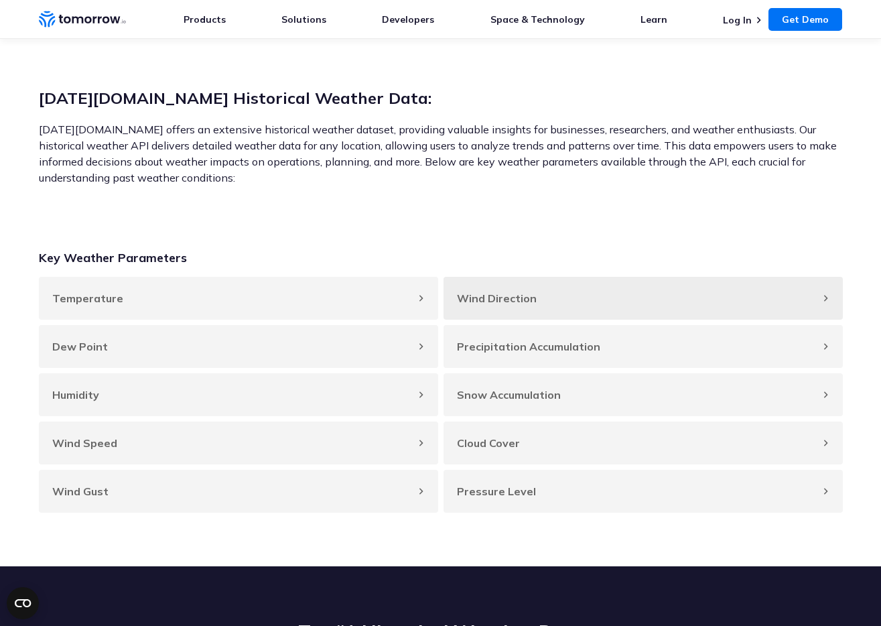
click at [544, 306] on h4 "Wind Direction" at bounding box center [636, 298] width 359 height 16
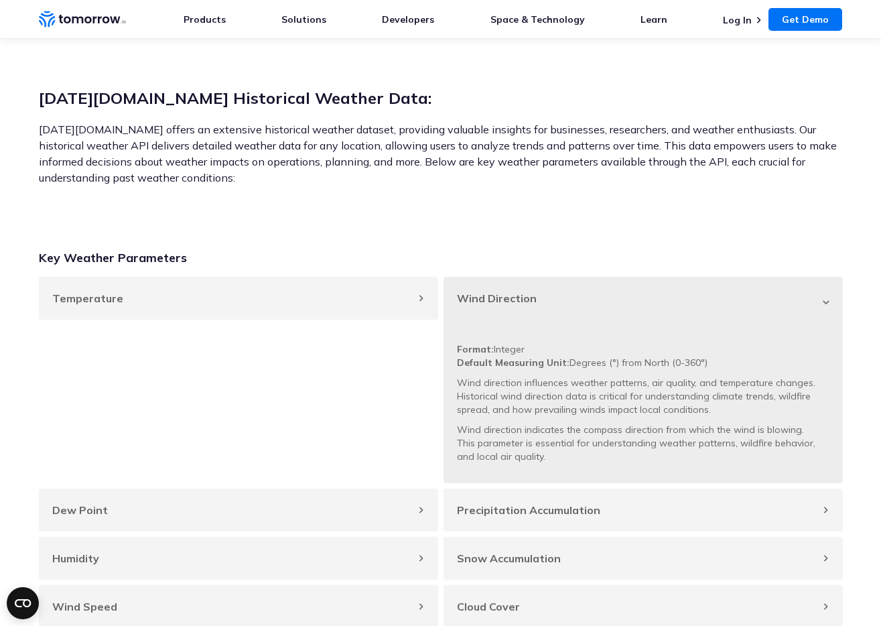
click at [544, 306] on h4 "Wind Direction" at bounding box center [636, 298] width 359 height 16
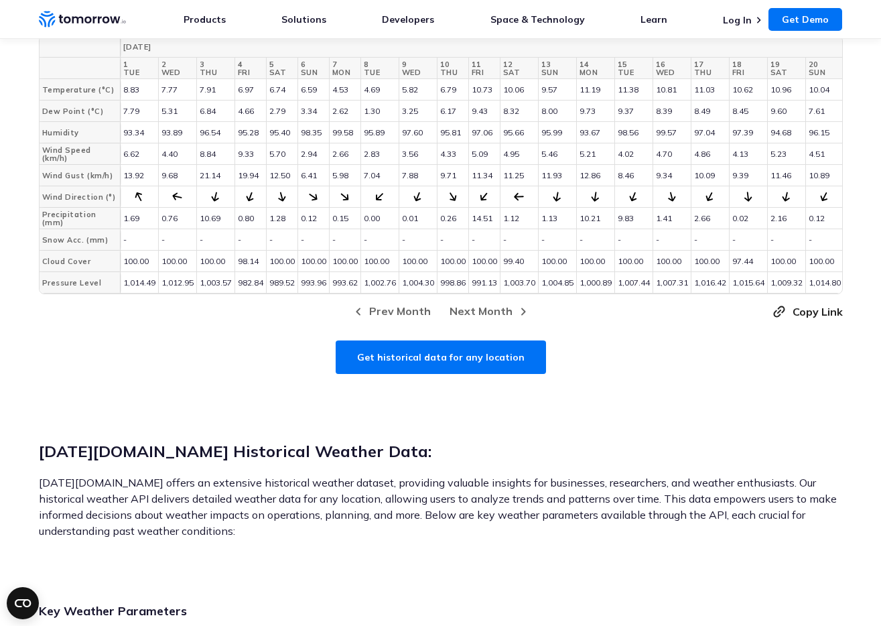
scroll to position [646, 0]
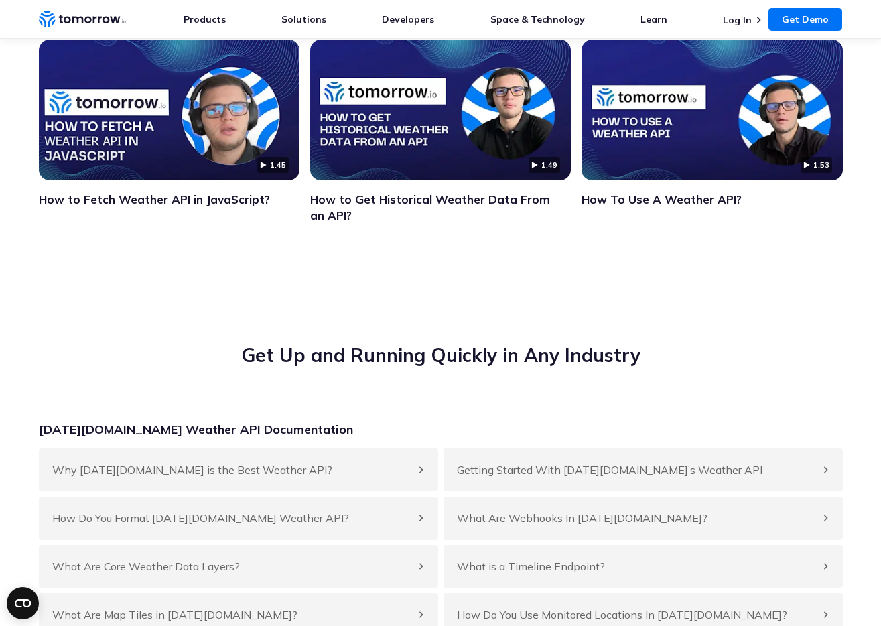
scroll to position [4609, 0]
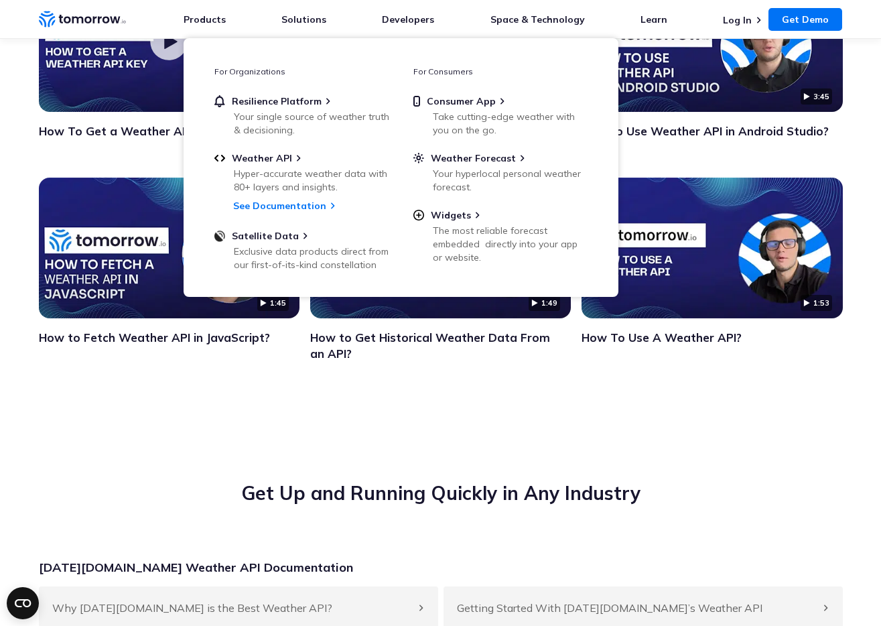
click at [152, 167] on div "1:23 How To Get a Weather API Key?" at bounding box center [169, 69] width 261 height 196
click at [142, 97] on img "Click to watch the testimonial, How To Get a Weather API Key?" at bounding box center [169, 41] width 261 height 141
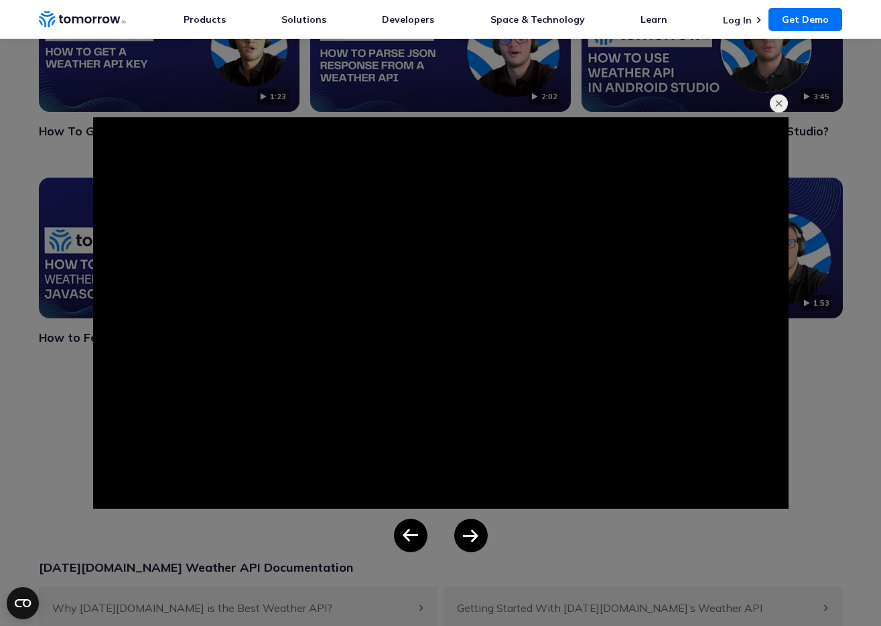
click at [779, 107] on button "button" at bounding box center [779, 103] width 19 height 19
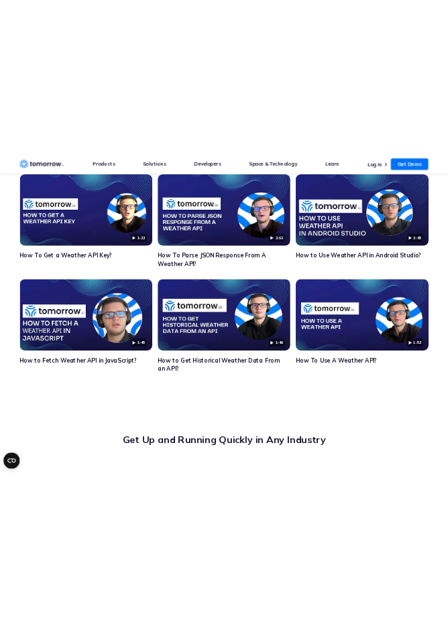
scroll to position [4471, 0]
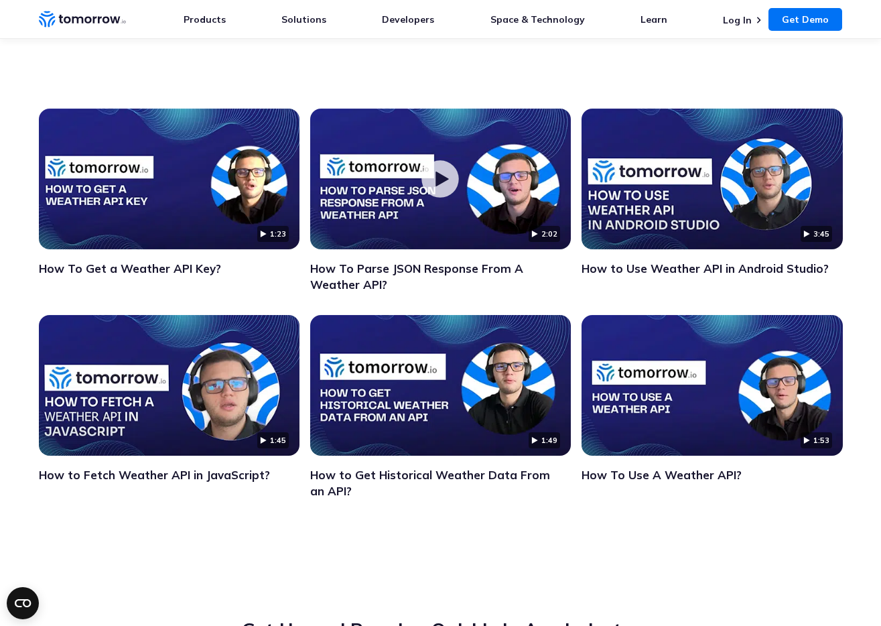
click at [389, 154] on img "Click to watch the testimonial, How To Parse JSON Response From A Weather API?" at bounding box center [440, 179] width 261 height 141
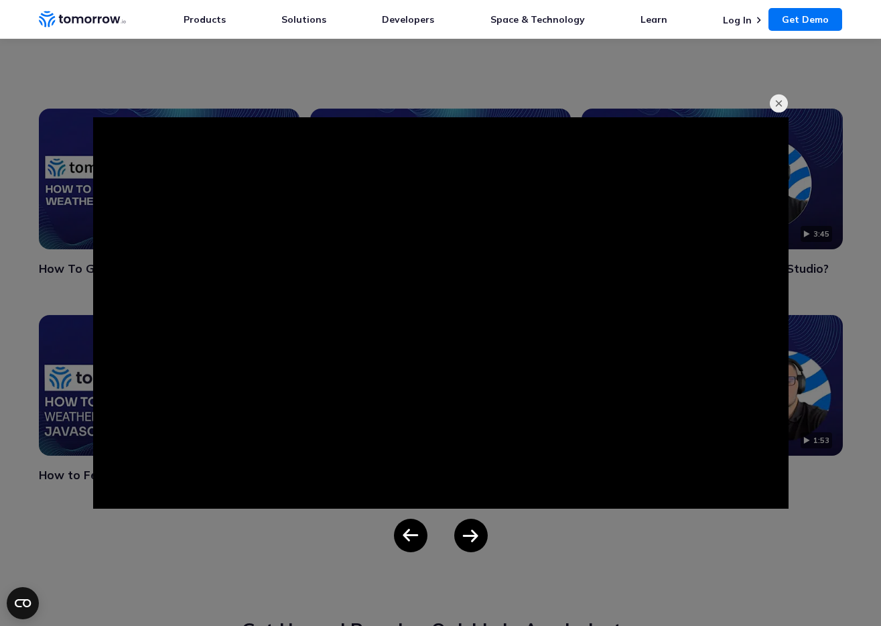
click at [777, 106] on button "button" at bounding box center [779, 103] width 19 height 19
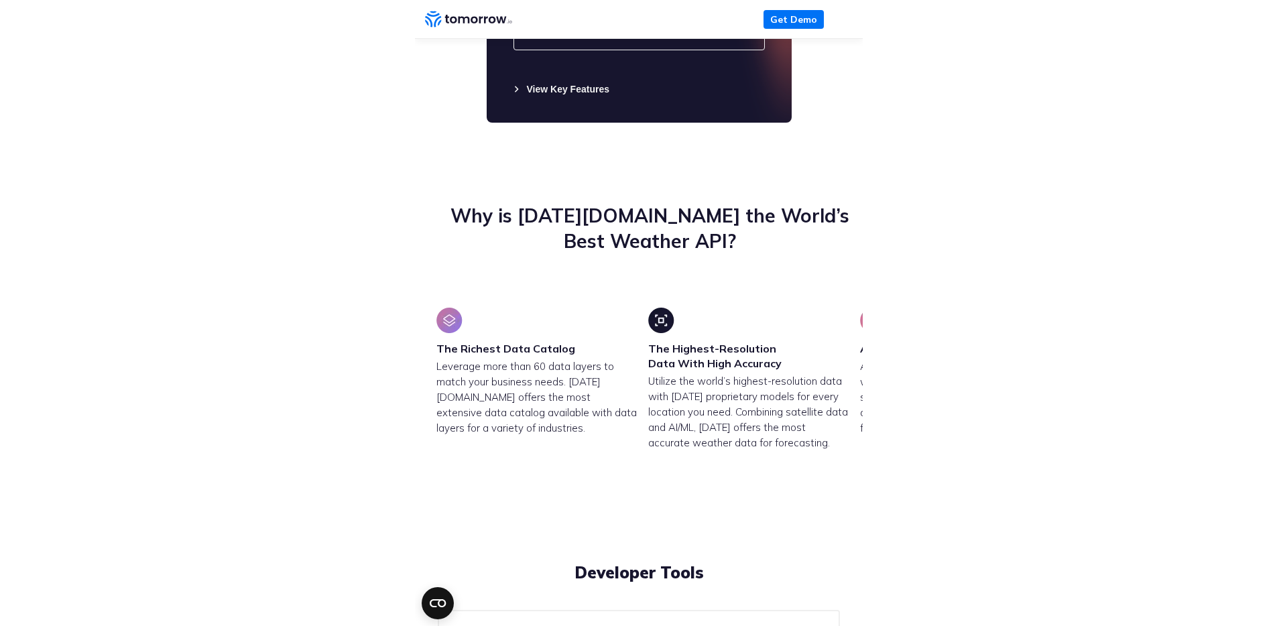
scroll to position [3396, 0]
